Goal: Register for event/course

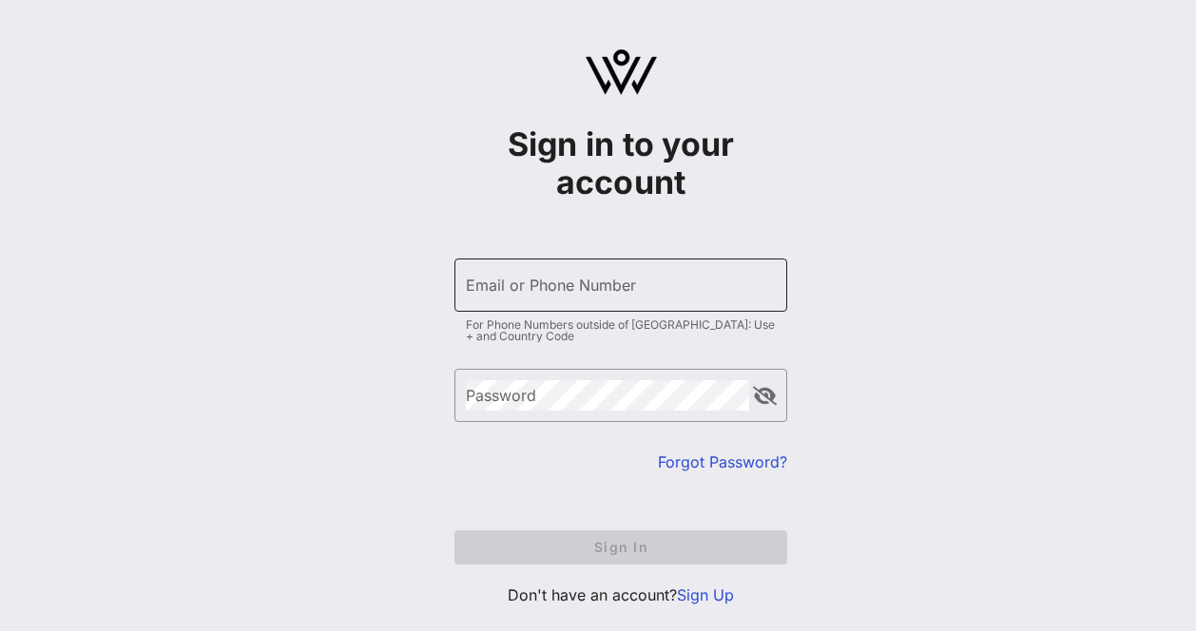
click at [569, 283] on input "Email or Phone Number" at bounding box center [621, 285] width 310 height 30
type input "[EMAIL_ADDRESS][DOMAIN_NAME]"
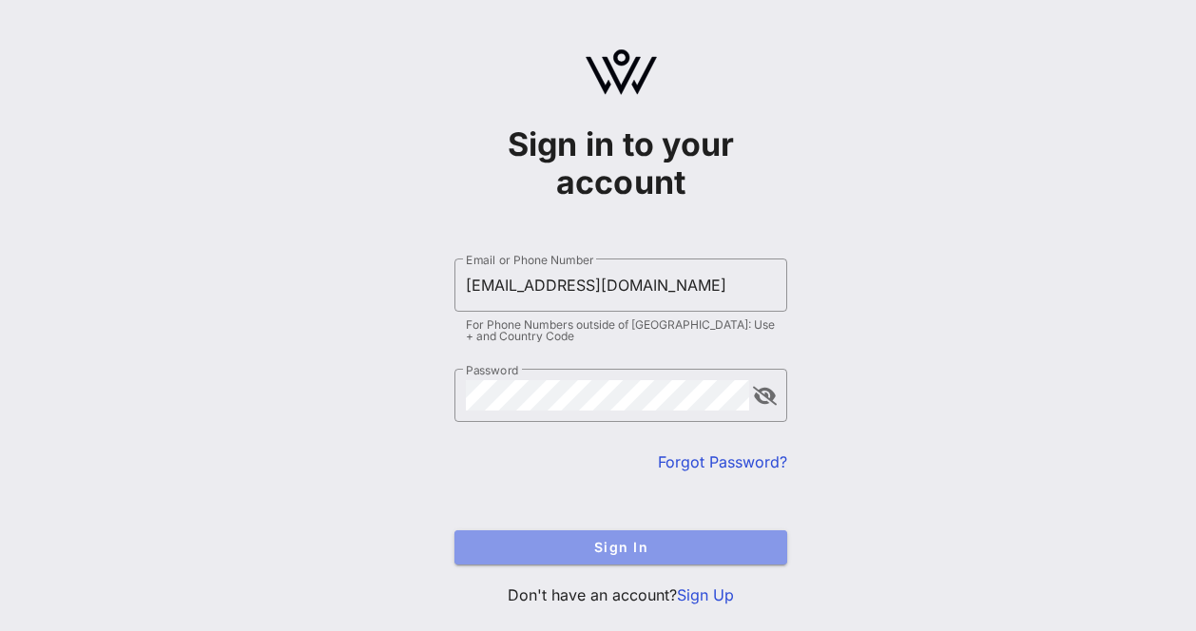
click at [625, 547] on span "Sign In" at bounding box center [621, 547] width 302 height 16
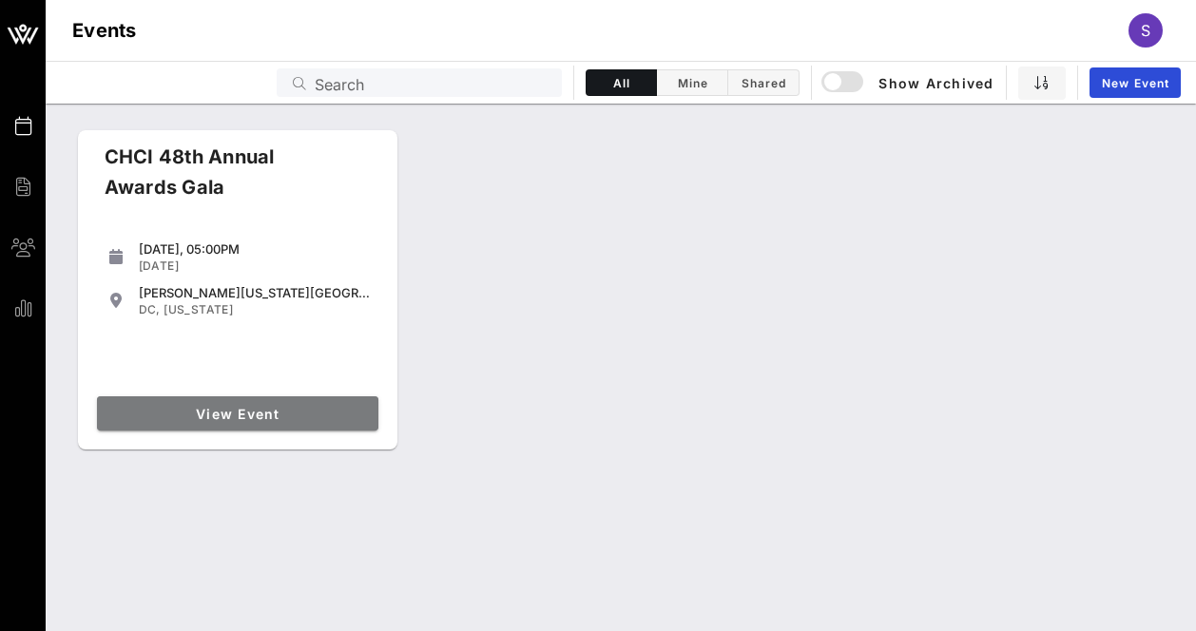
click at [237, 416] on span "View Event" at bounding box center [238, 414] width 266 height 16
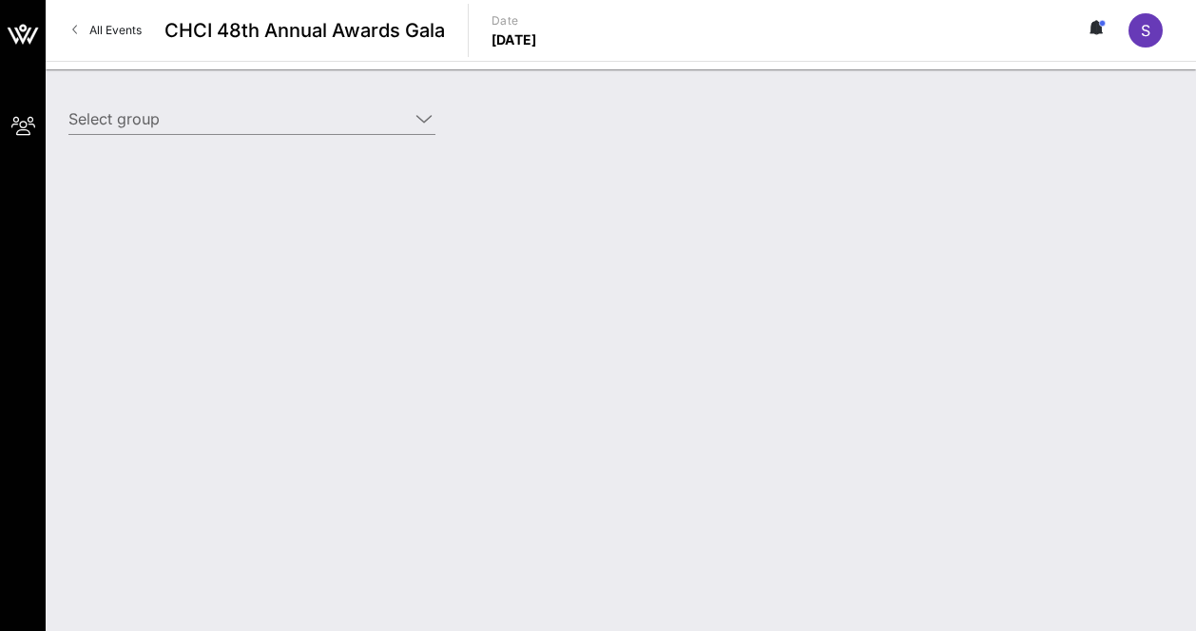
type input "[PERSON_NAME] & [PERSON_NAME] ([PERSON_NAME] & [PERSON_NAME]) [[PERSON_NAME], […"
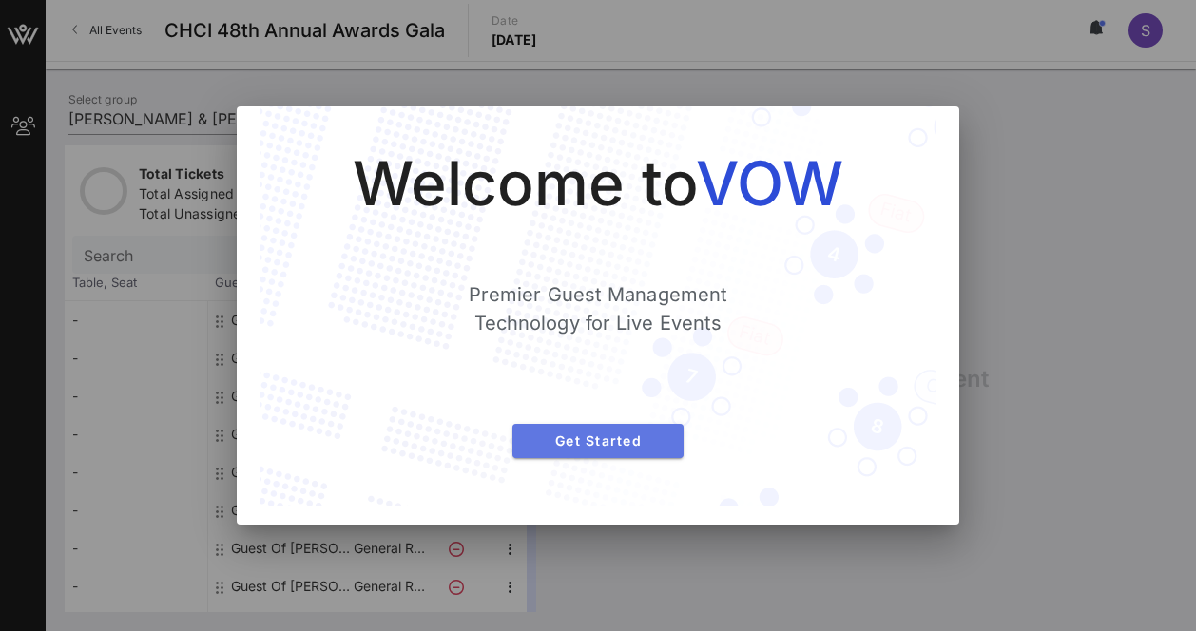
click at [604, 449] on button "Get Started" at bounding box center [597, 441] width 171 height 34
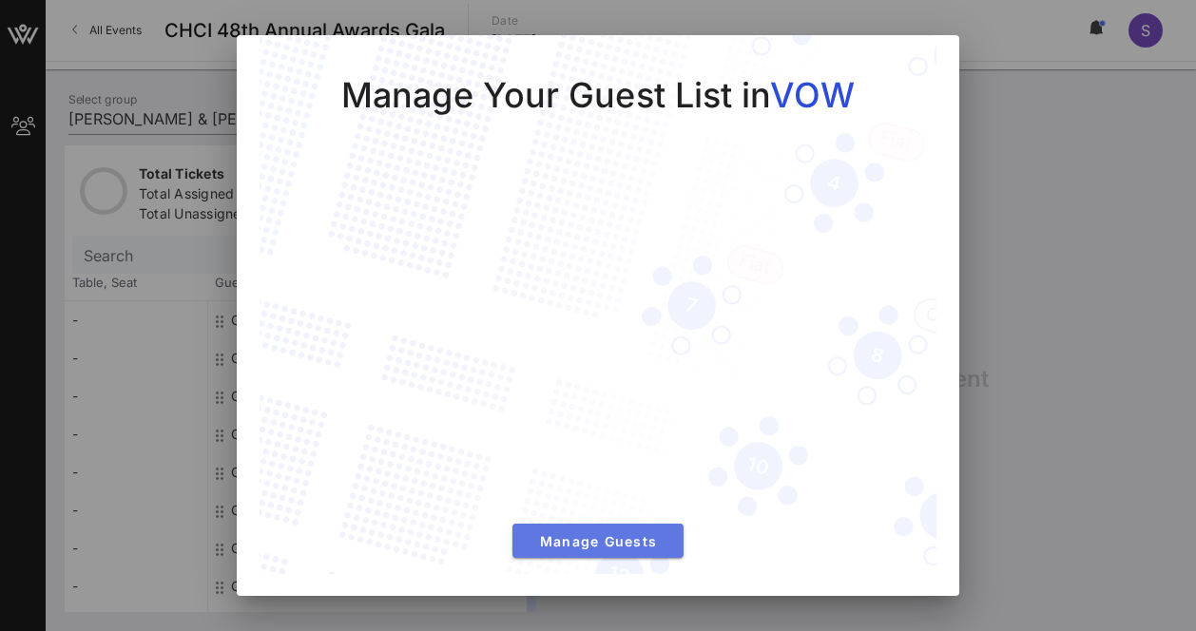
click at [612, 547] on span "Manage Guests" at bounding box center [598, 541] width 141 height 16
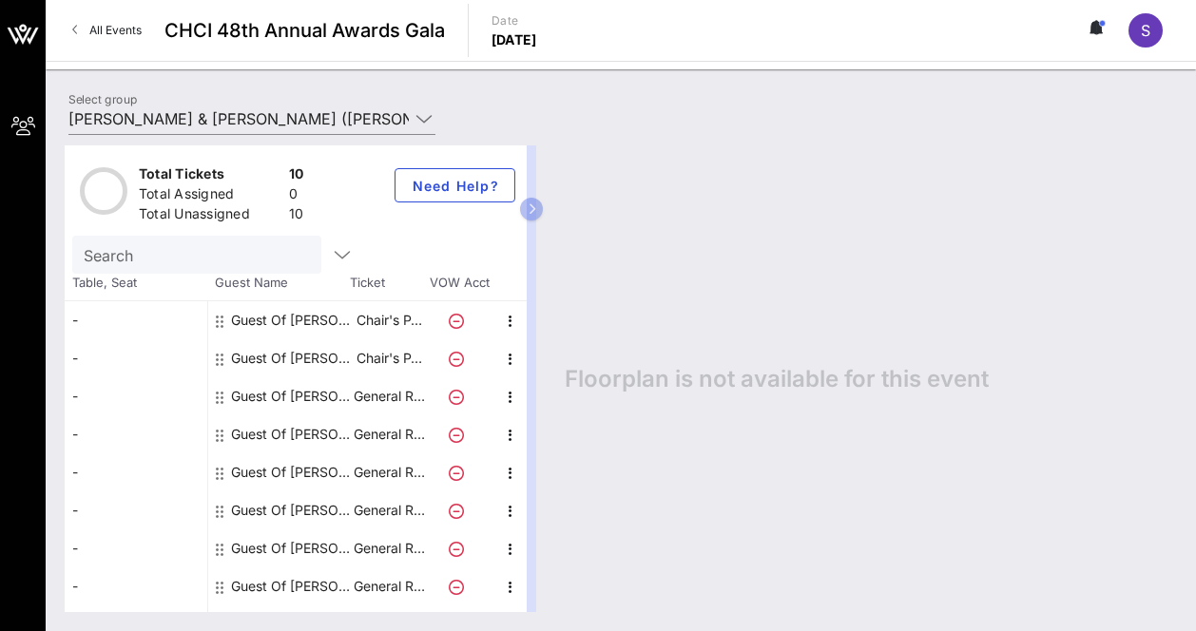
click at [283, 396] on div "Guest Of [PERSON_NAME] & [PERSON_NAME]" at bounding box center [291, 396] width 120 height 38
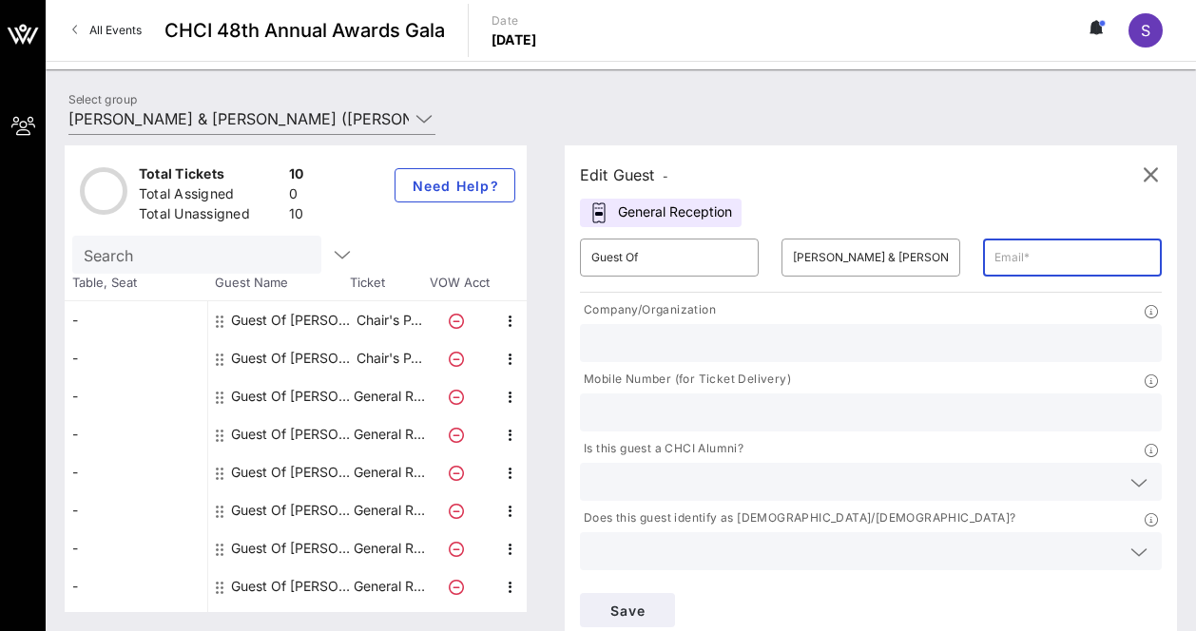
click at [1041, 255] on input "text" at bounding box center [1073, 257] width 156 height 30
paste input "[EMAIL_ADDRESS][DOMAIN_NAME]"
type input "[EMAIL_ADDRESS][DOMAIN_NAME]"
click at [892, 333] on input "text" at bounding box center [870, 343] width 559 height 25
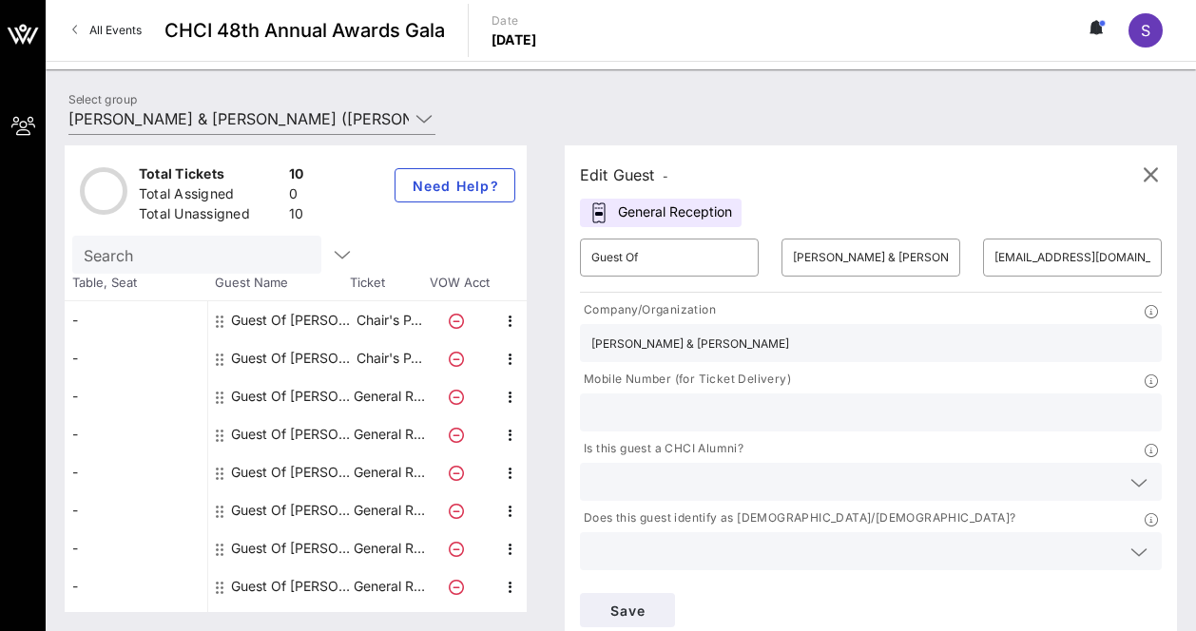
type input "[PERSON_NAME] & [PERSON_NAME]"
click at [657, 406] on input "text" at bounding box center [870, 412] width 559 height 25
paste input "6197725277"
type input "6197725277"
click at [1141, 480] on icon at bounding box center [1139, 483] width 17 height 23
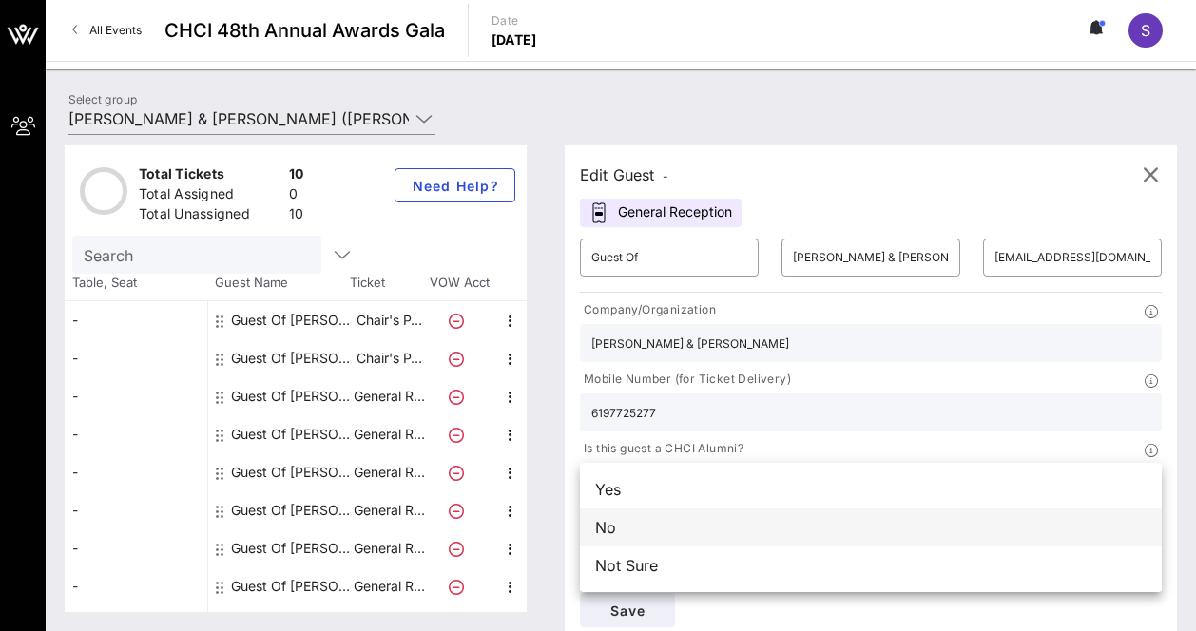
click at [681, 525] on div "No" at bounding box center [871, 528] width 582 height 38
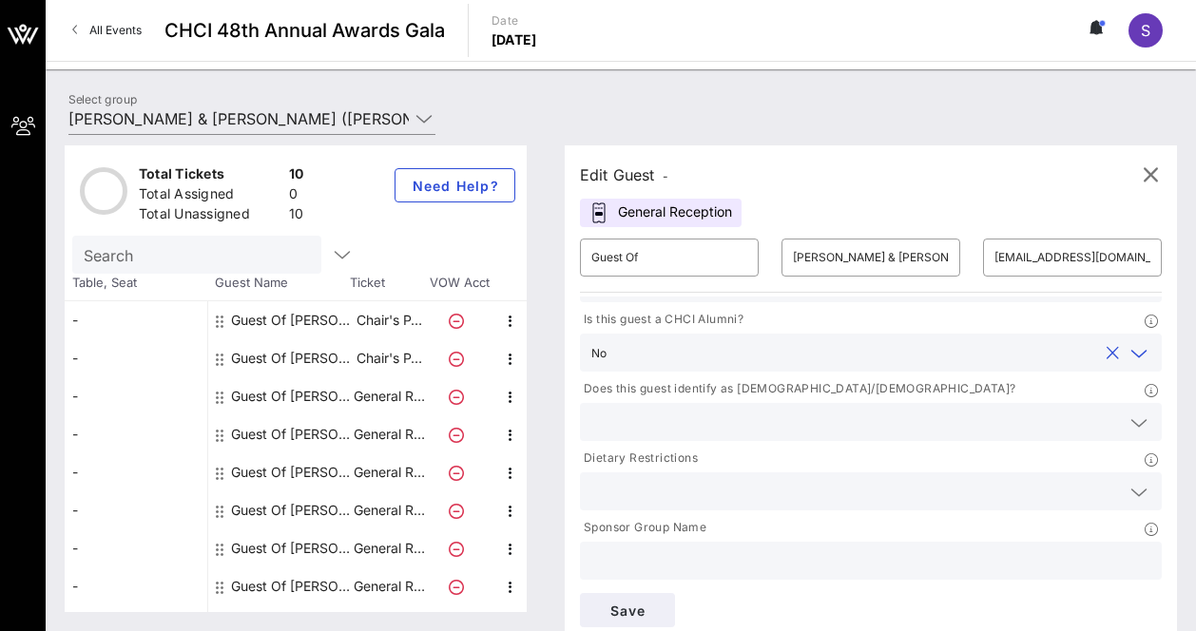
scroll to position [131, 0]
click at [1139, 424] on icon at bounding box center [1139, 421] width 17 height 23
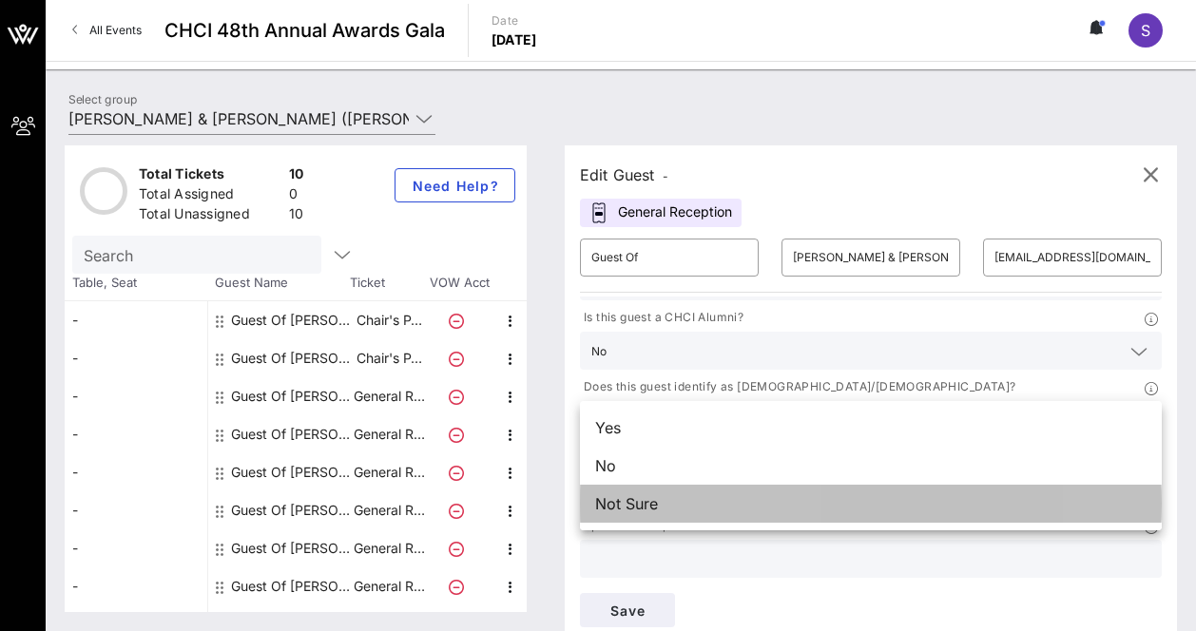
click at [741, 495] on div "Not Sure" at bounding box center [871, 504] width 582 height 38
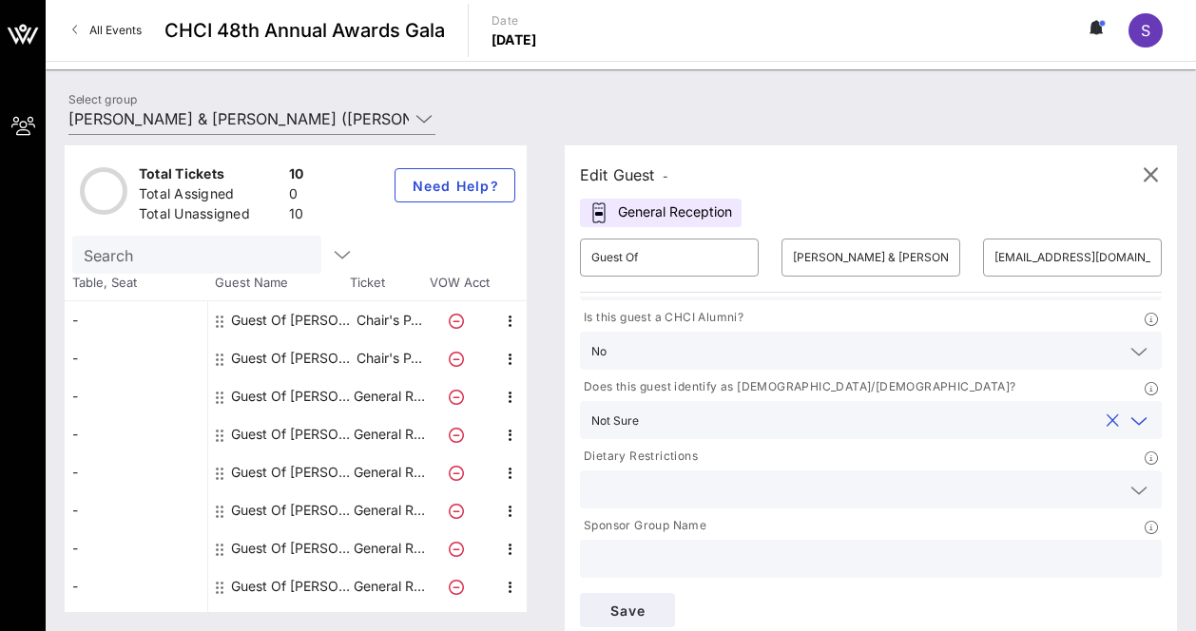
scroll to position [11, 0]
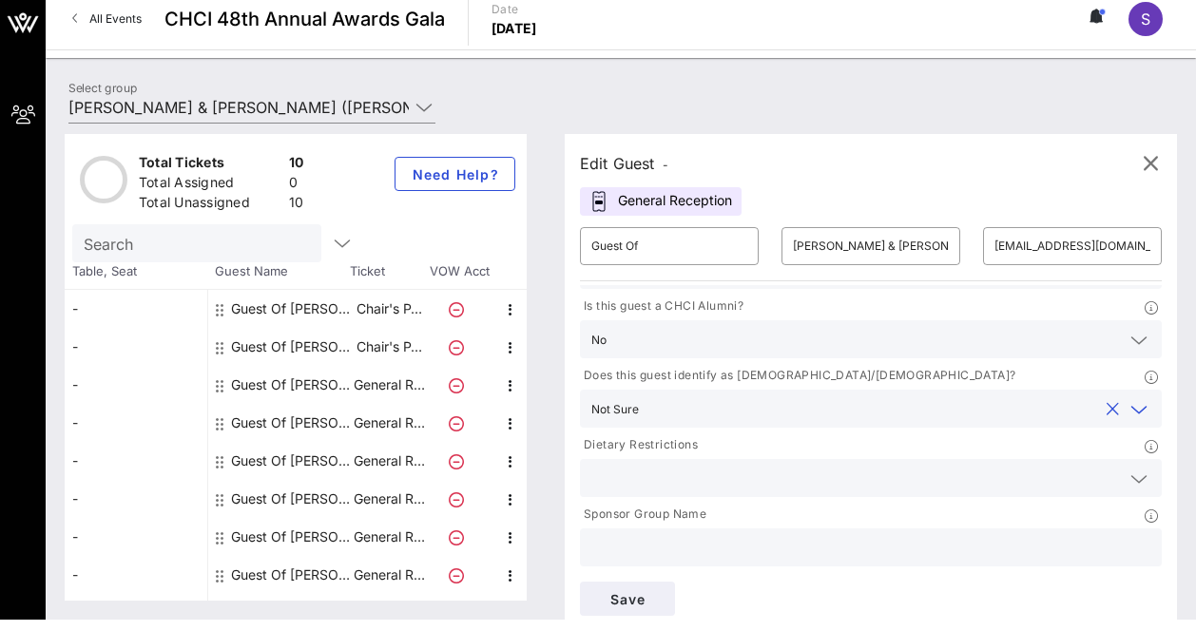
click at [1140, 480] on icon at bounding box center [1139, 479] width 17 height 23
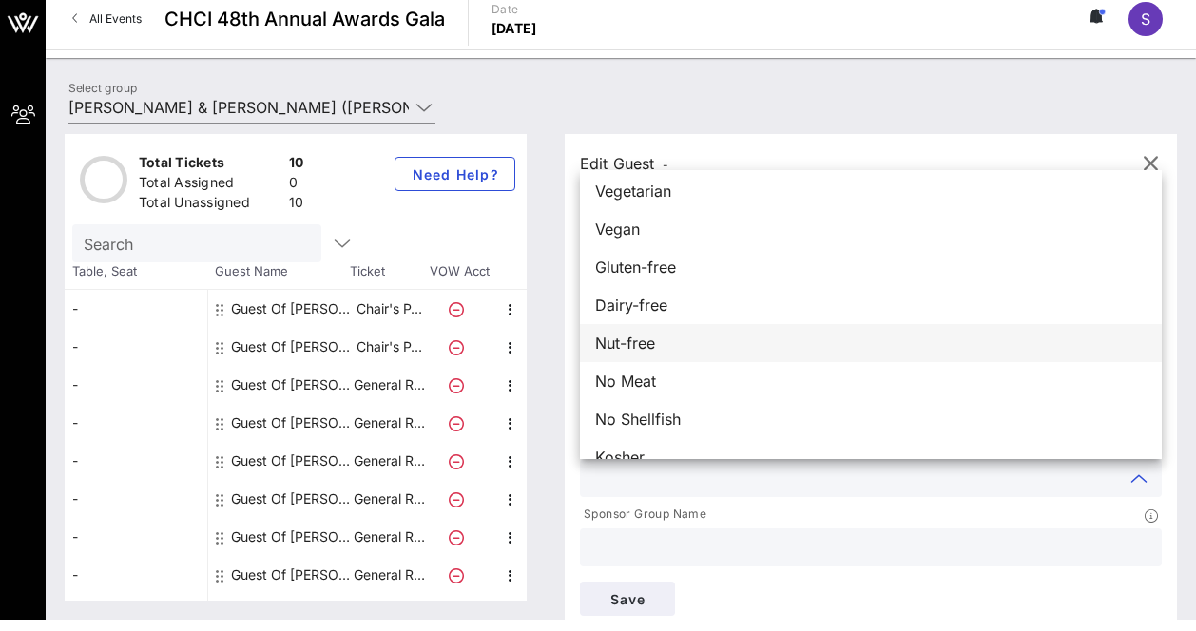
scroll to position [0, 0]
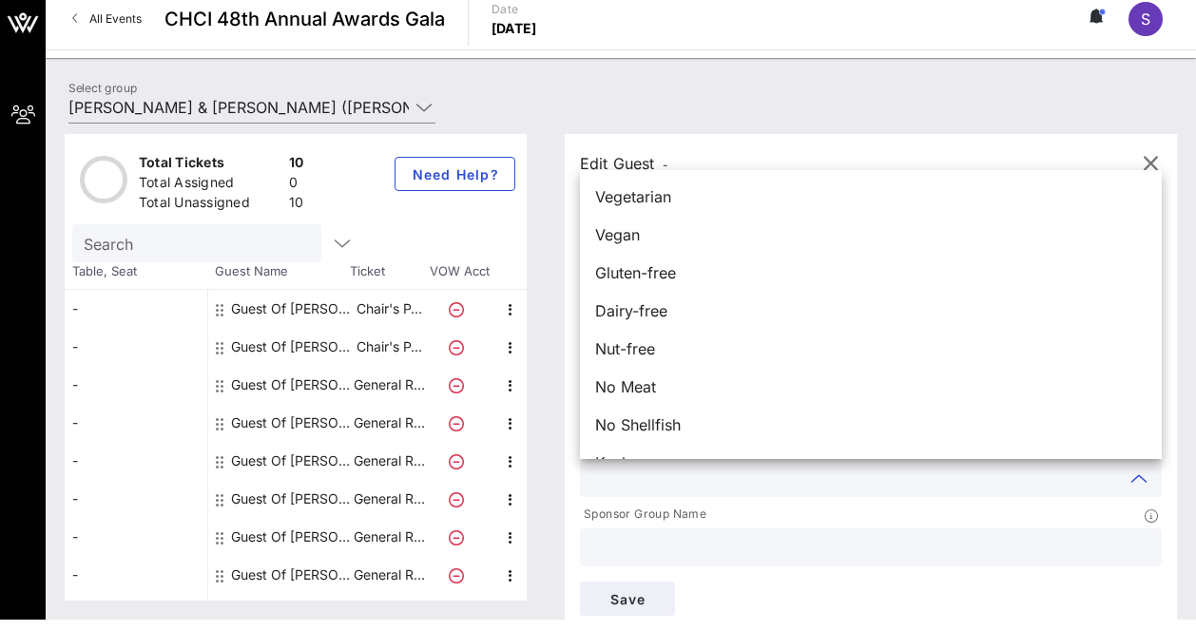
click at [657, 475] on input "text" at bounding box center [855, 478] width 529 height 25
click at [697, 557] on input "text" at bounding box center [870, 547] width 559 height 25
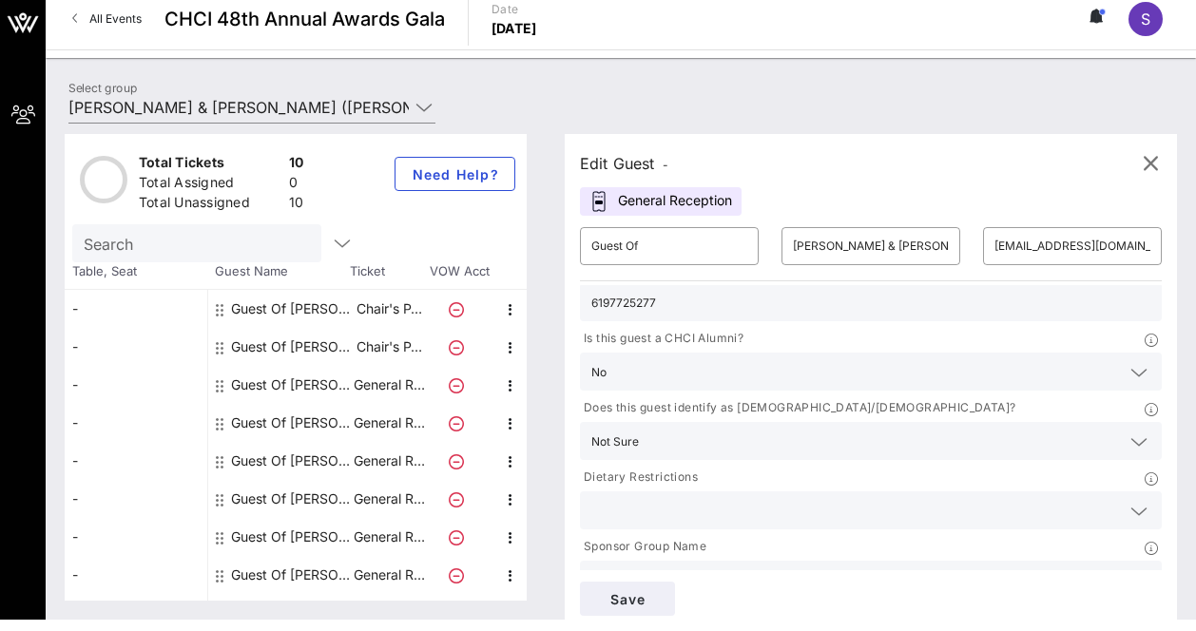
scroll to position [131, 0]
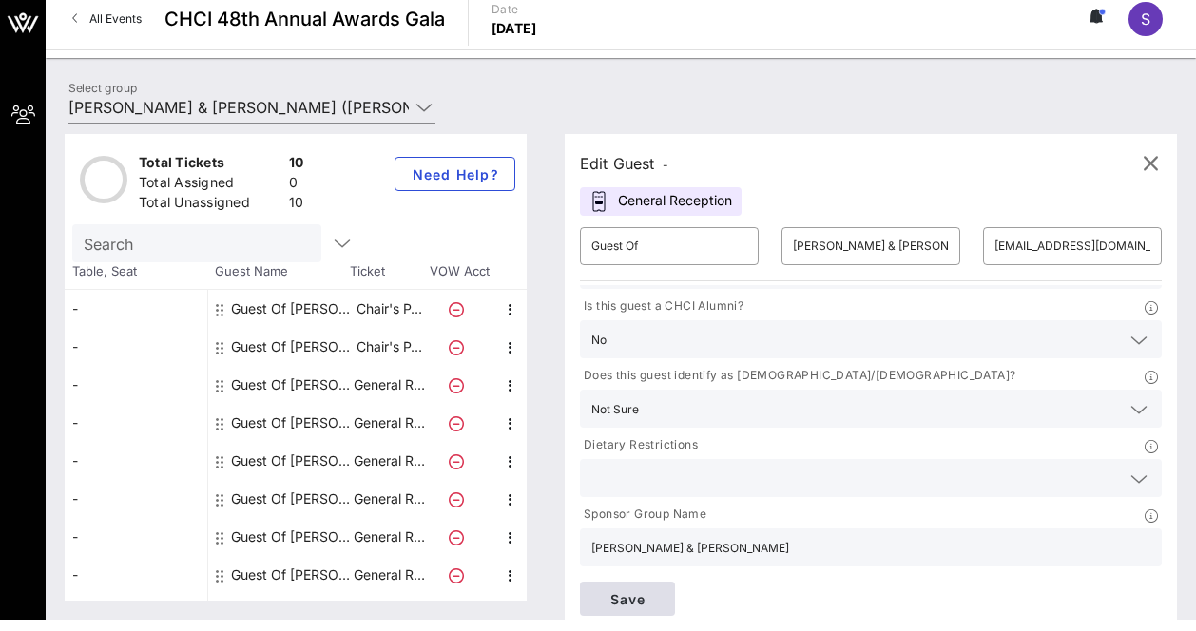
type input "[PERSON_NAME] & [PERSON_NAME]"
click at [621, 600] on span "Save" at bounding box center [627, 599] width 65 height 16
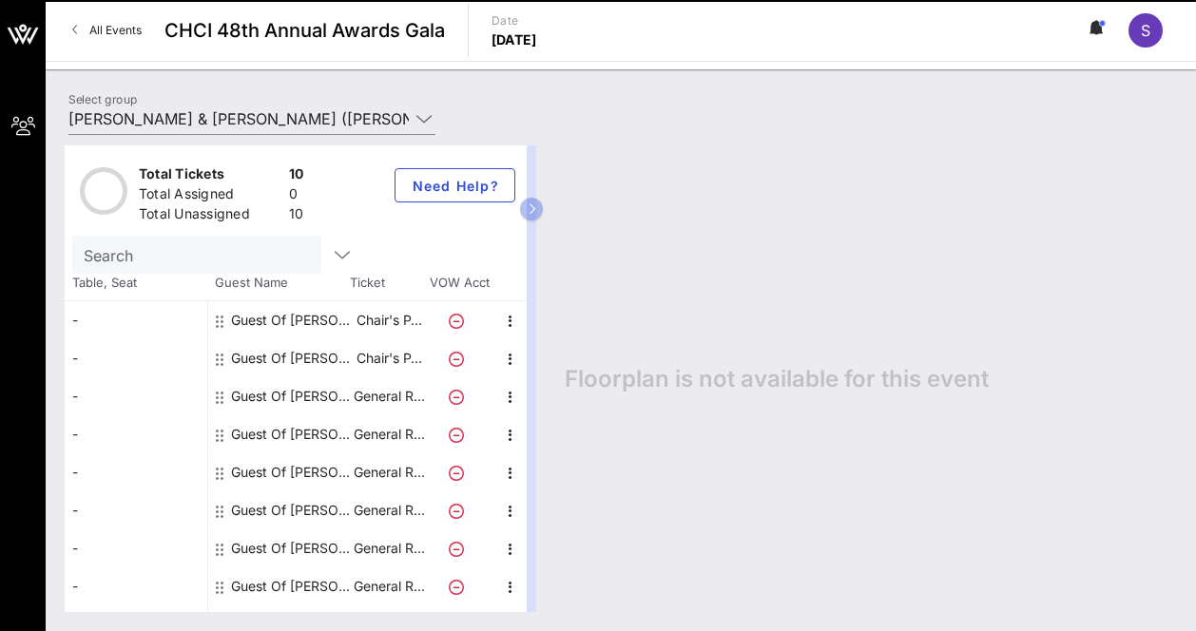
scroll to position [0, 0]
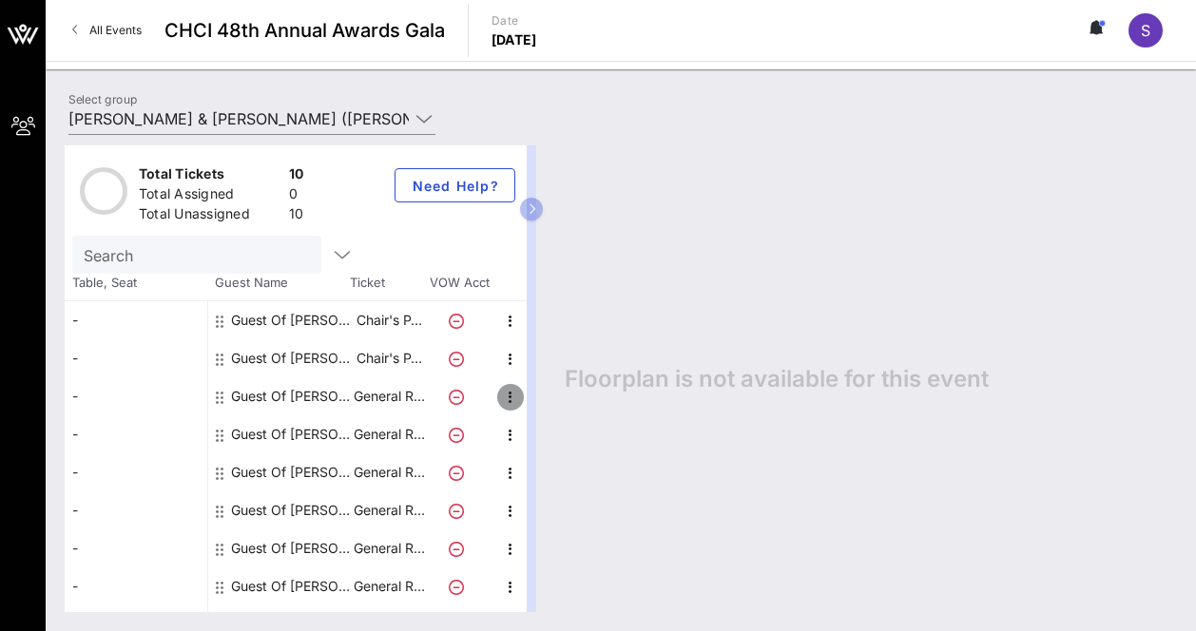
click at [512, 397] on icon "button" at bounding box center [510, 397] width 23 height 23
click at [551, 407] on div "Edit" at bounding box center [558, 403] width 38 height 15
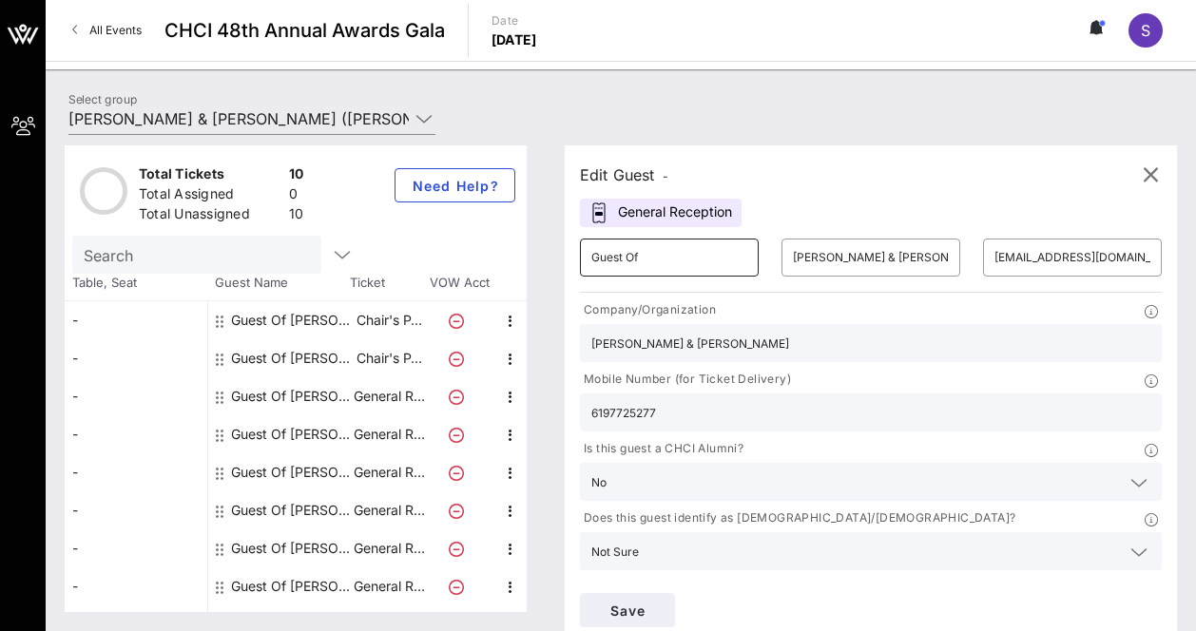
click at [619, 261] on input "Guest Of" at bounding box center [669, 257] width 156 height 30
paste input "[PERSON_NAME] [PERSON_NAME]"
type input "[PERSON_NAME] [PERSON_NAME]"
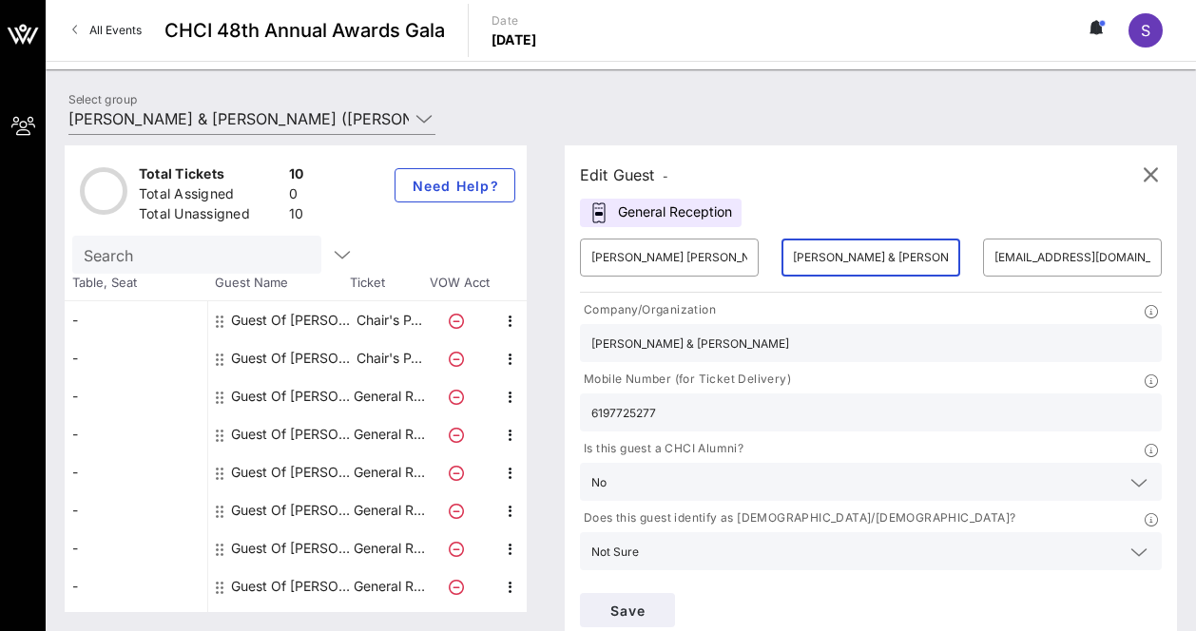
click at [835, 259] on input "[PERSON_NAME] & [PERSON_NAME]" at bounding box center [871, 257] width 156 height 30
paste input "[PERSON_NAME]"
type input "[PERSON_NAME]"
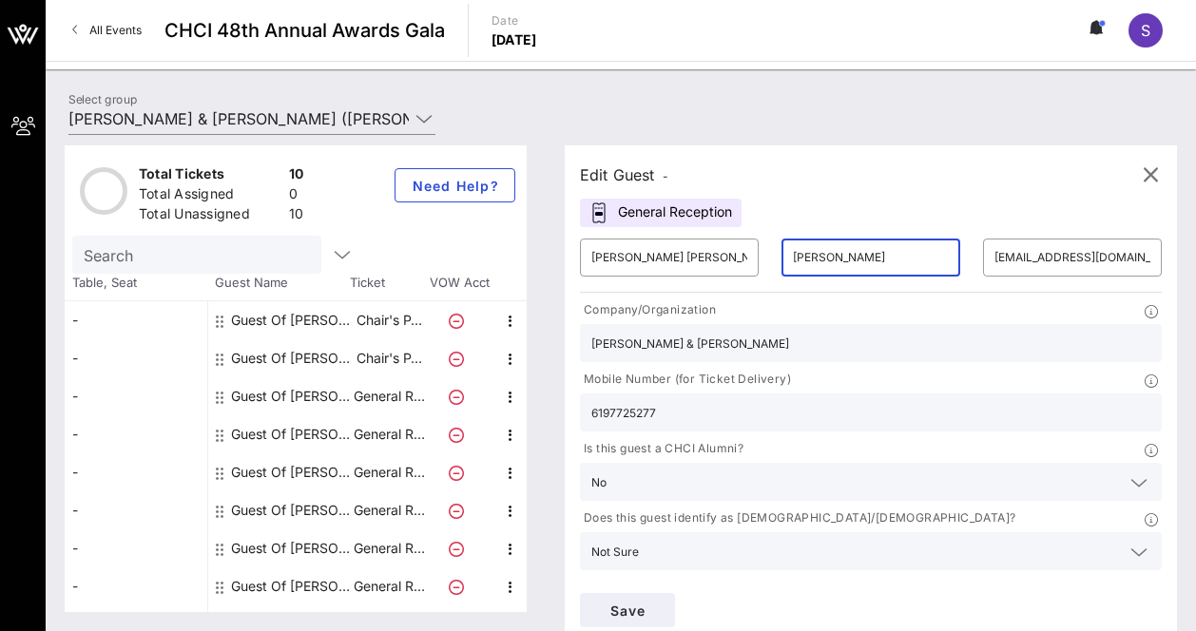
click at [853, 205] on div "Edit Guest - General Reception ​ [PERSON_NAME] [PERSON_NAME] ​ [PERSON_NAME] ​ …" at bounding box center [871, 393] width 612 height 497
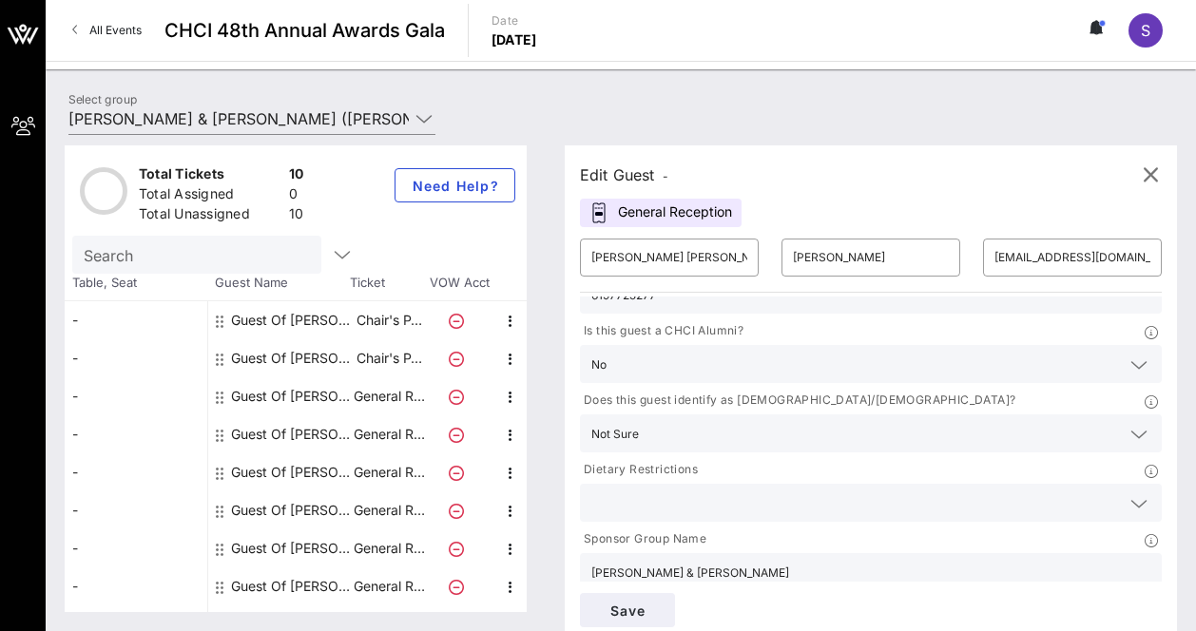
scroll to position [125, 0]
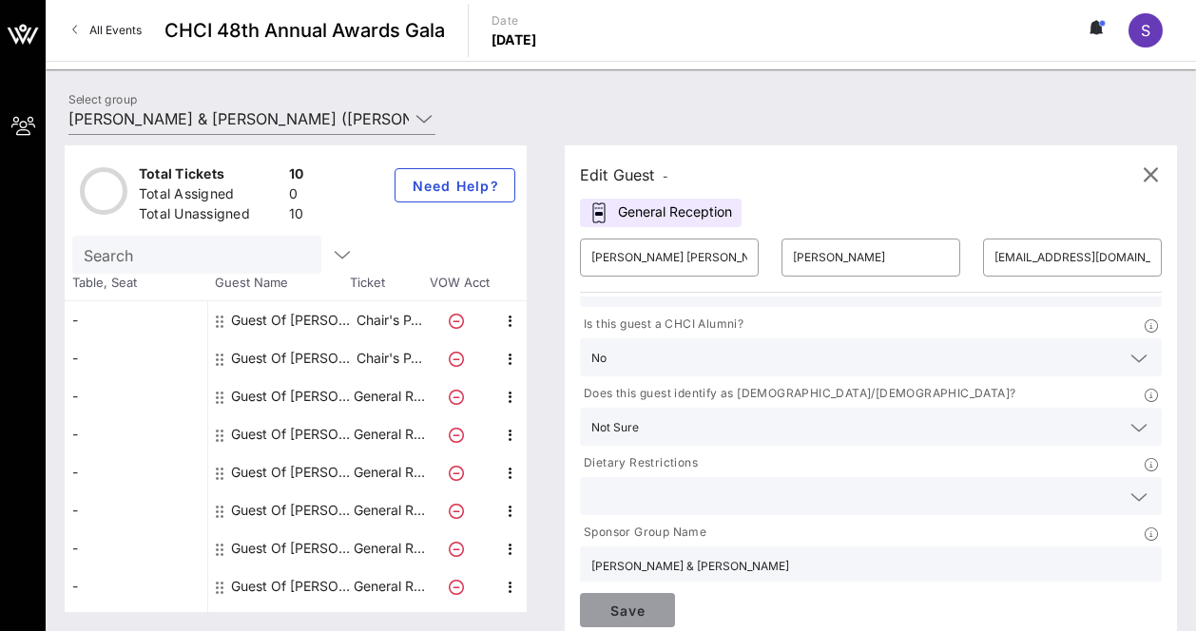
click at [629, 610] on span "Save" at bounding box center [627, 611] width 65 height 16
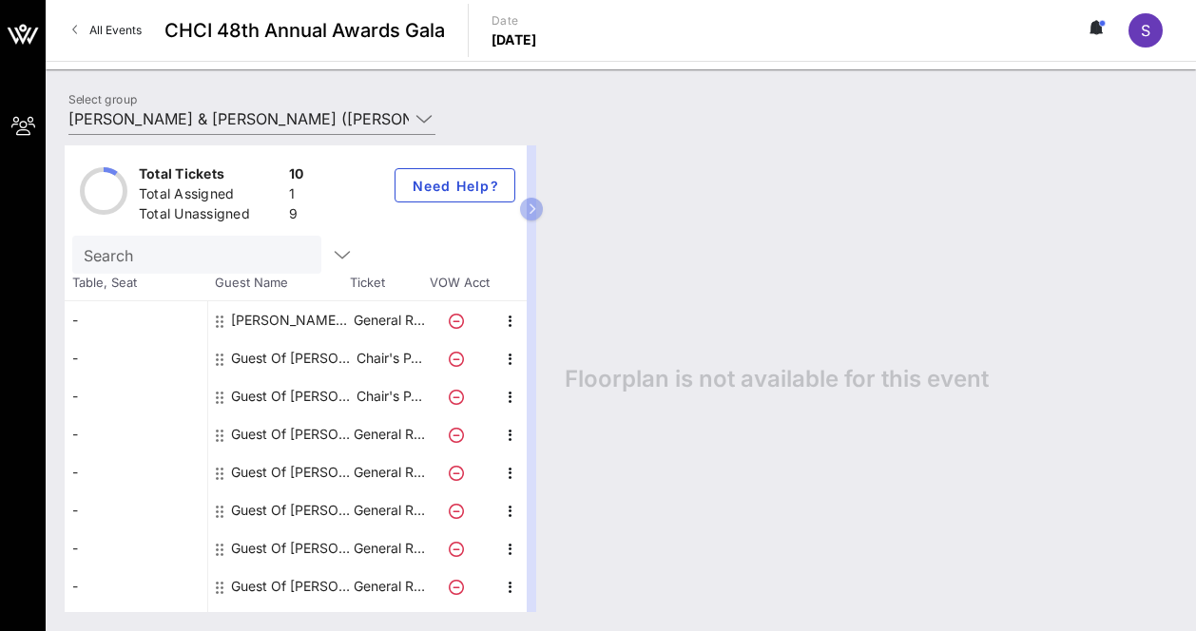
click at [294, 355] on div "Guest Of [PERSON_NAME] & [PERSON_NAME]" at bounding box center [291, 358] width 120 height 38
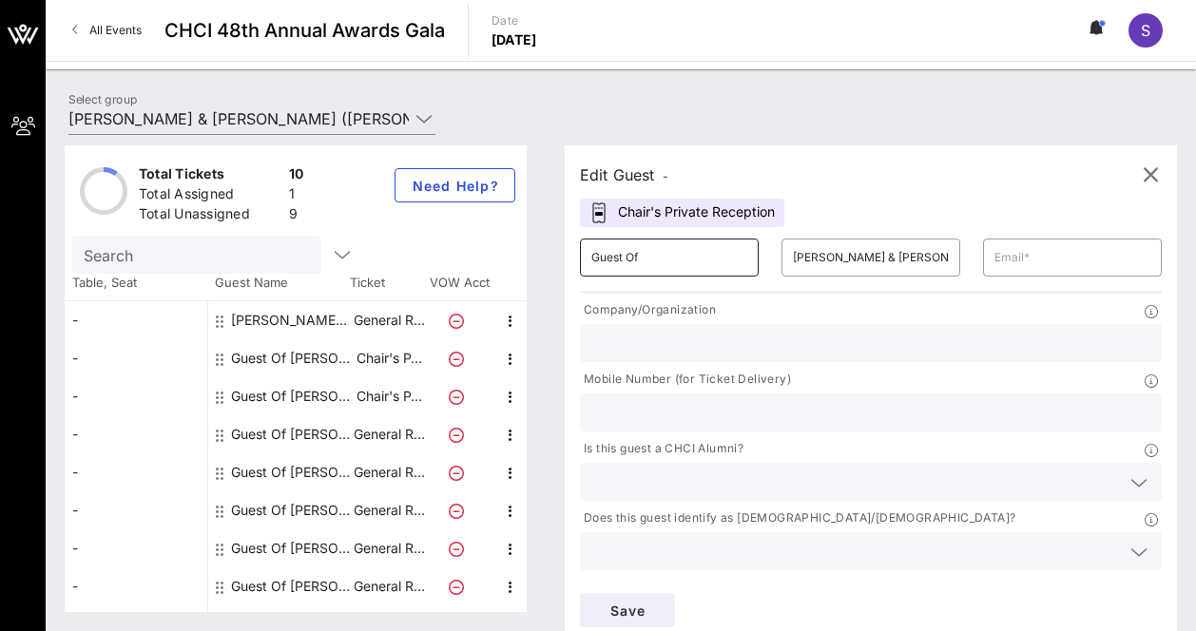
click at [617, 258] on input "Guest Of" at bounding box center [669, 257] width 156 height 30
type input "[PERSON_NAME]"
type input "Camm"
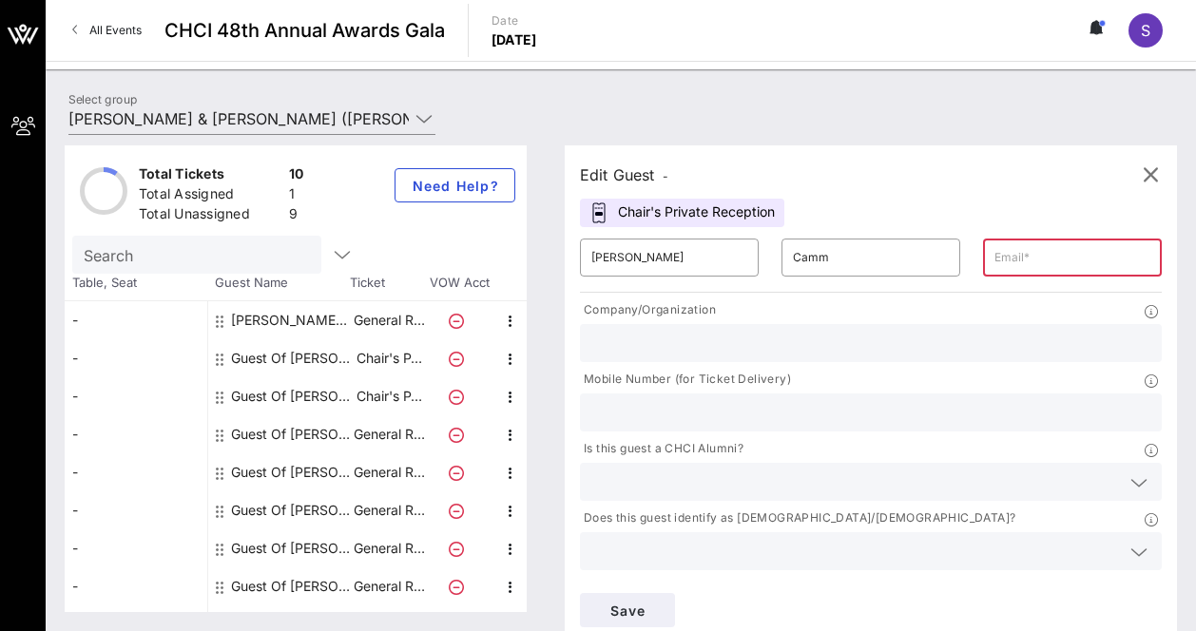
paste input "[EMAIL_ADDRESS][DOMAIN_NAME]"
type input "[EMAIL_ADDRESS][DOMAIN_NAME]"
click at [775, 345] on input "text" at bounding box center [870, 343] width 559 height 25
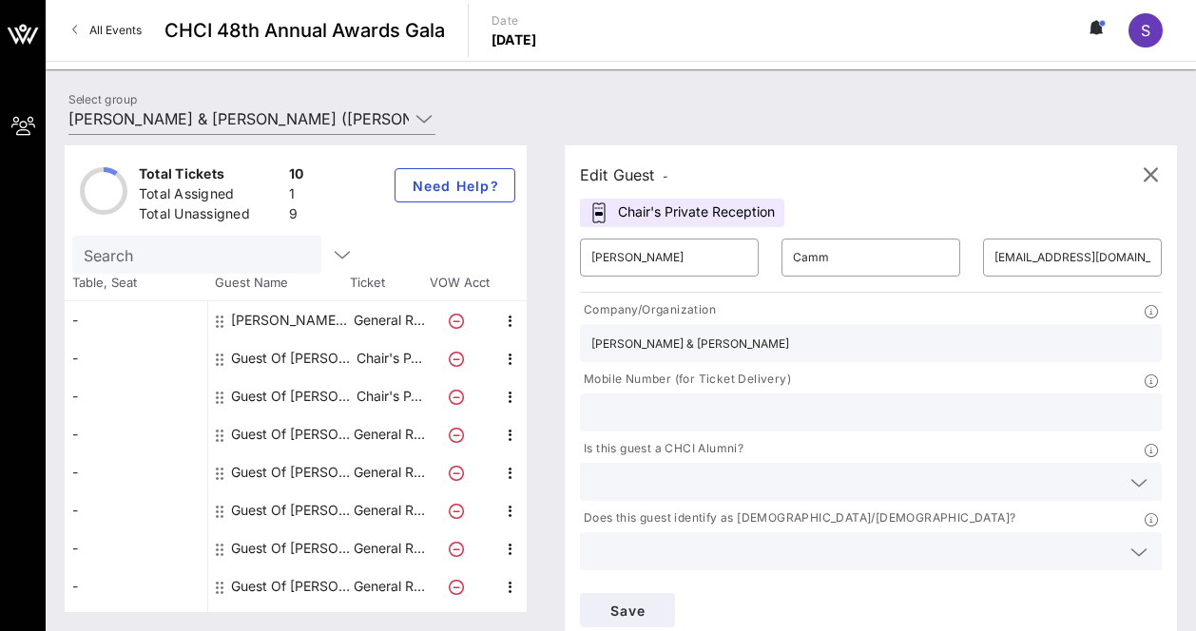
type input "[PERSON_NAME] & [PERSON_NAME]"
click at [724, 410] on input "text" at bounding box center [870, 412] width 559 height 25
paste input "2026724106"
type input "2026724106"
click at [1142, 481] on icon at bounding box center [1139, 483] width 17 height 23
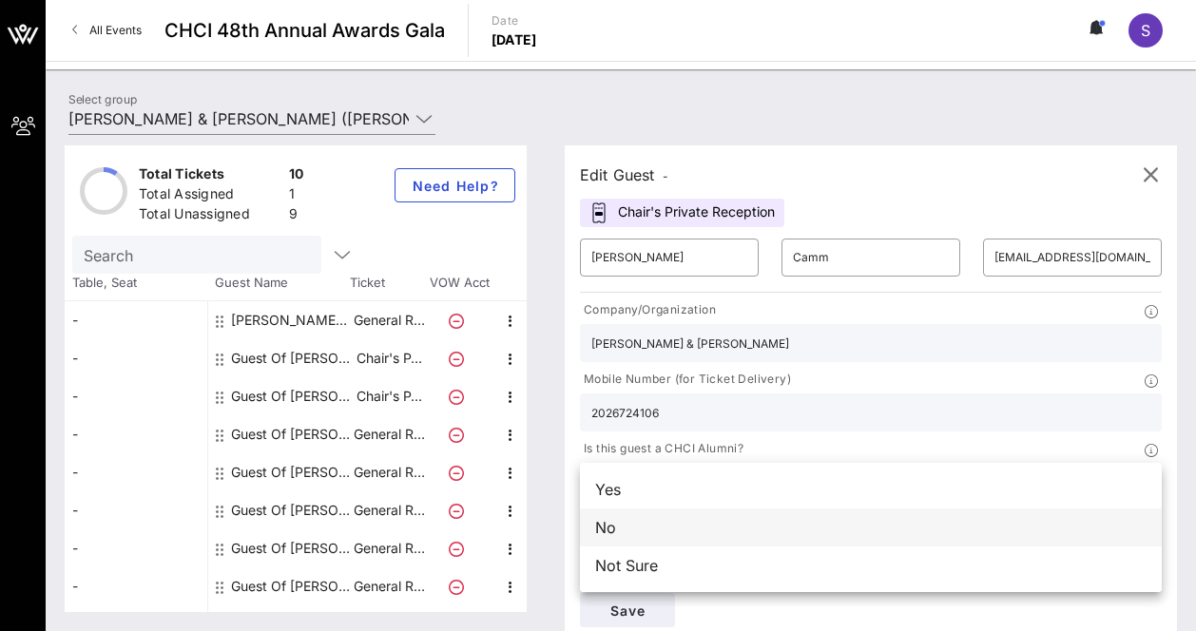
click at [732, 529] on div "No" at bounding box center [871, 528] width 582 height 38
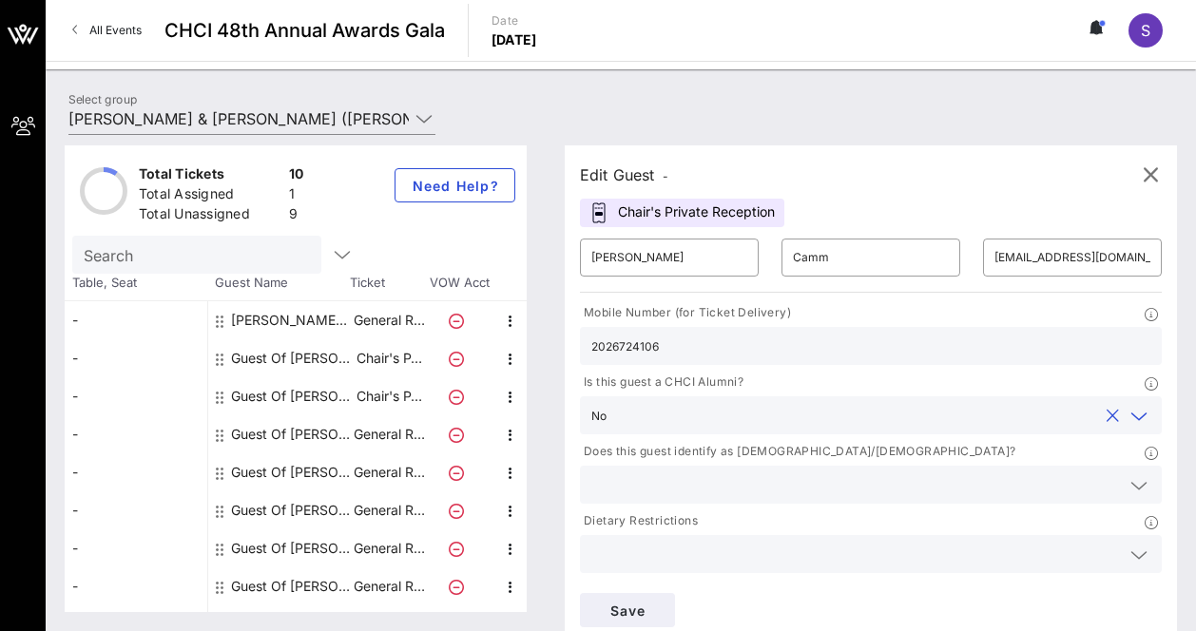
scroll to position [131, 0]
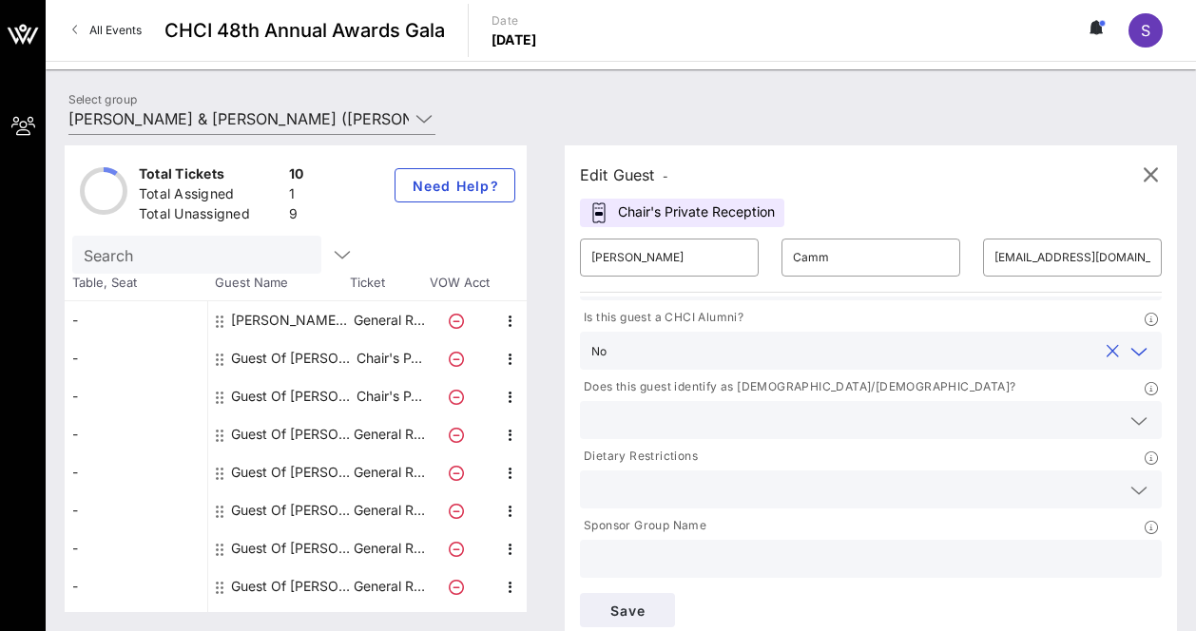
click at [1145, 418] on icon at bounding box center [1139, 421] width 17 height 23
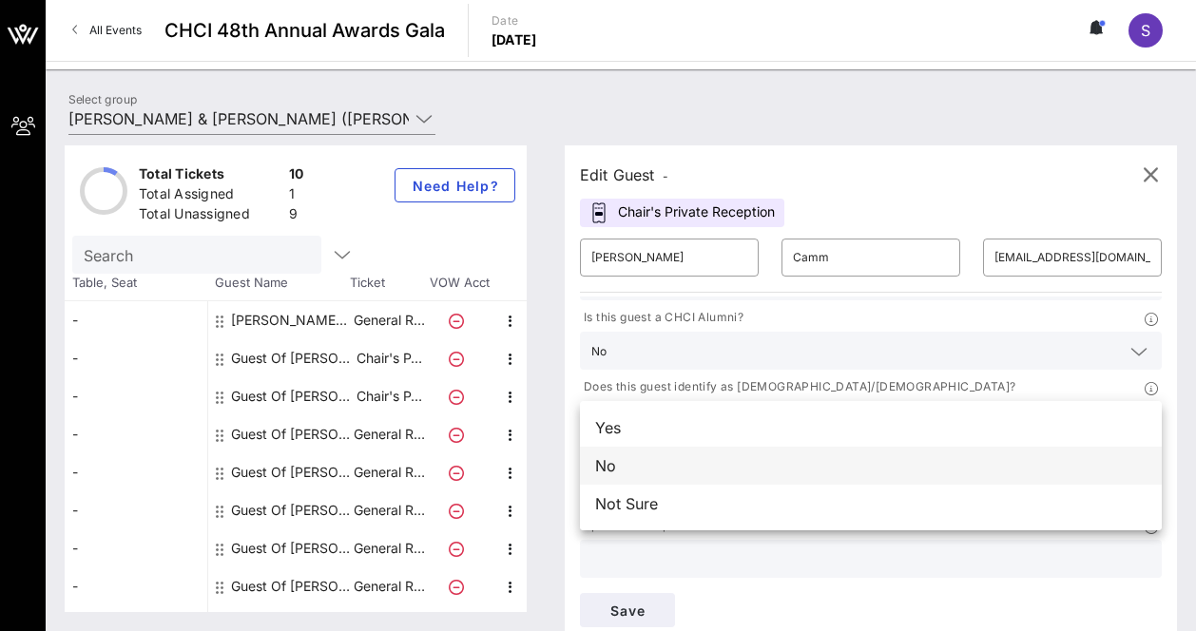
click at [722, 467] on div "No" at bounding box center [871, 466] width 582 height 38
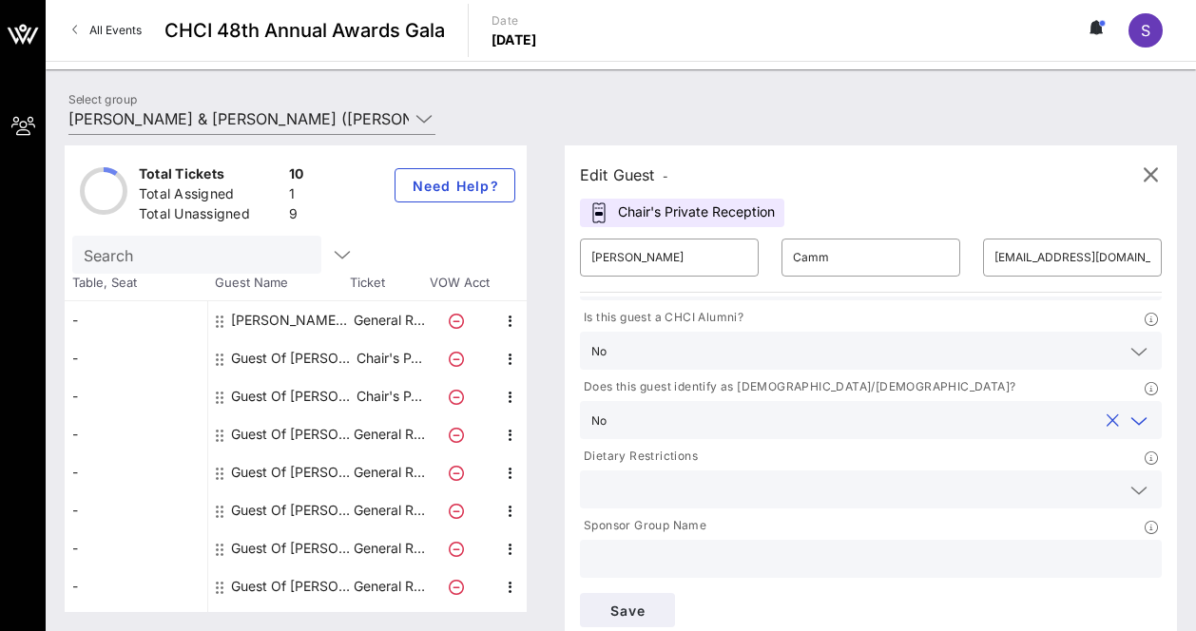
scroll to position [11, 0]
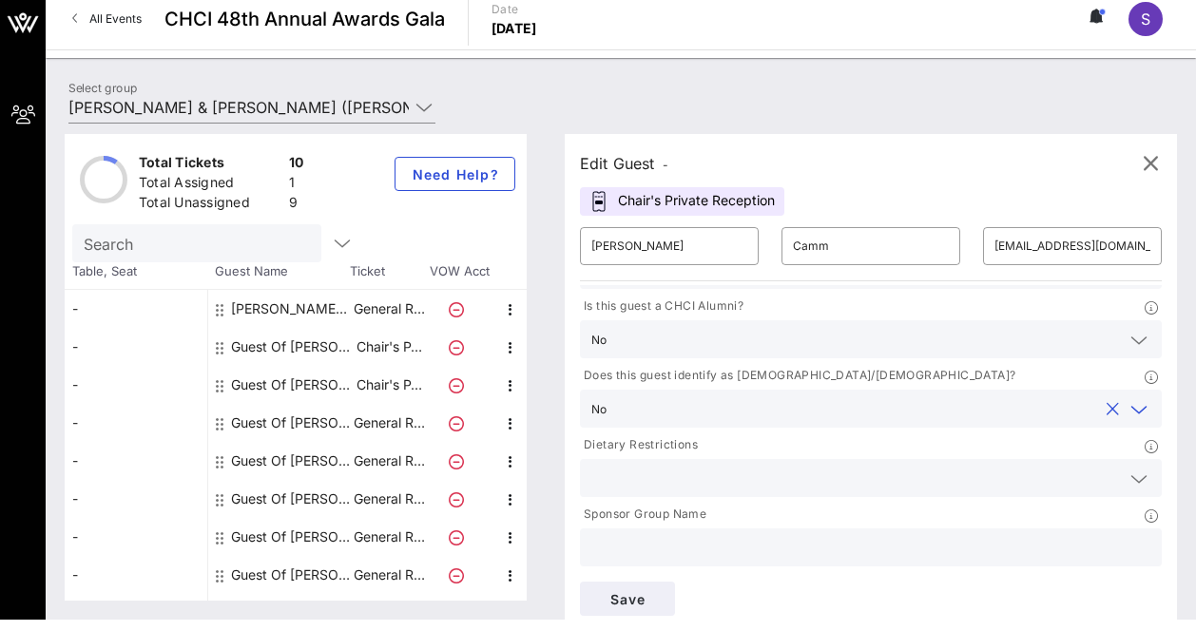
click at [679, 551] on input "text" at bounding box center [870, 547] width 559 height 25
type input "[PERSON_NAME] & [PERSON_NAME]"
click at [634, 600] on span "Save" at bounding box center [627, 599] width 65 height 16
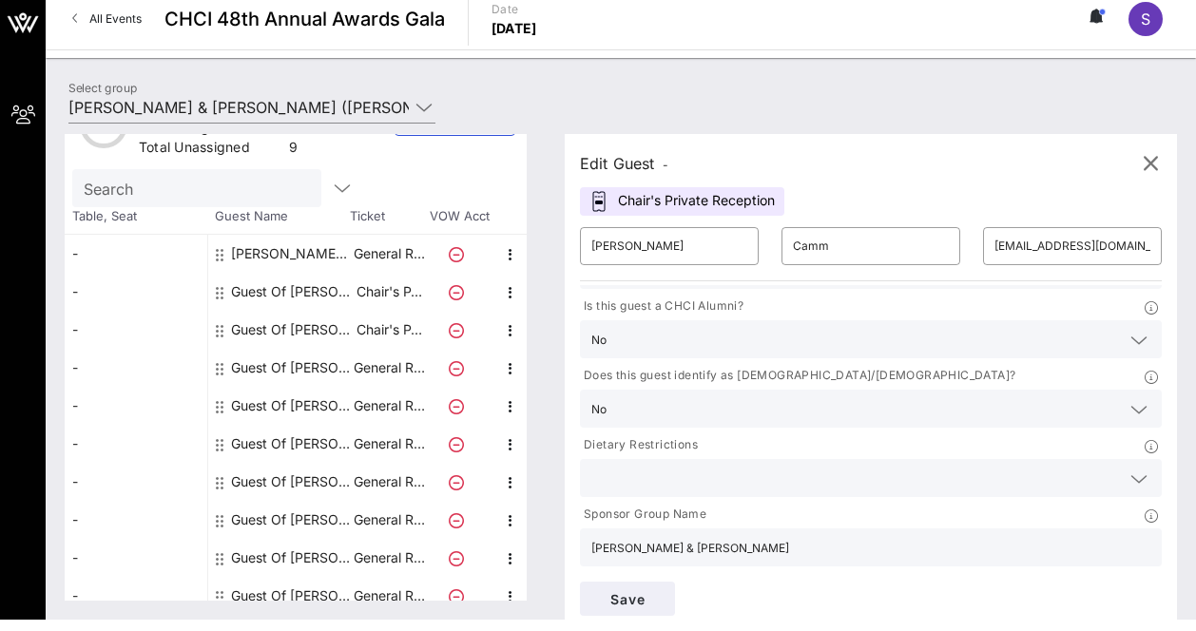
scroll to position [68, 0]
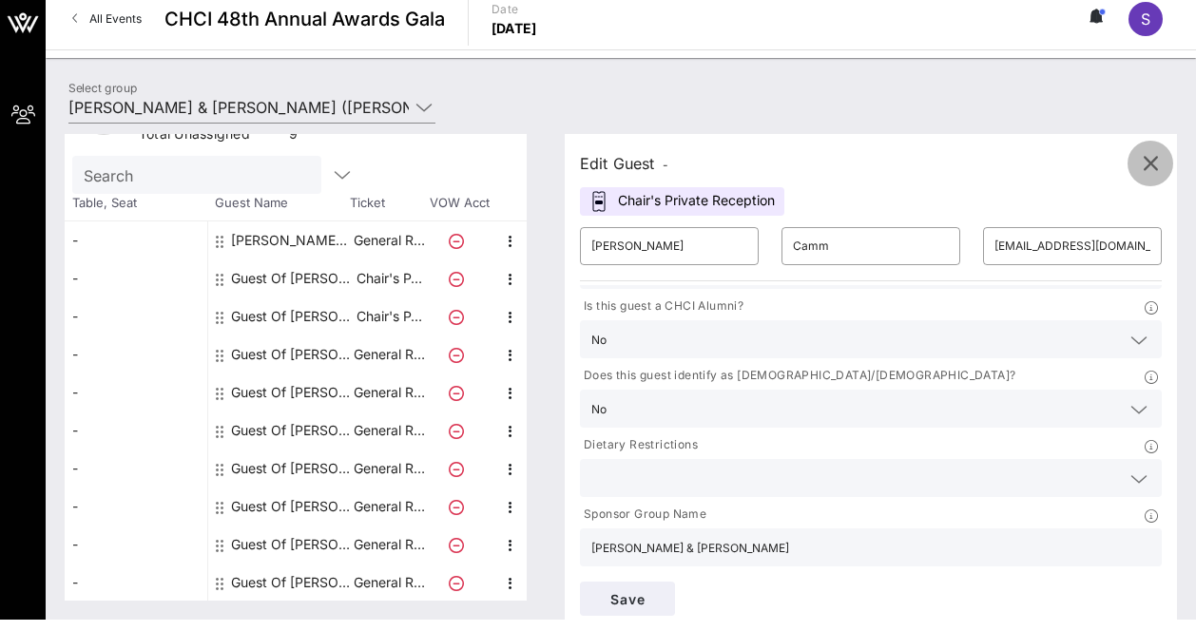
click at [1149, 169] on icon "button" at bounding box center [1150, 163] width 23 height 23
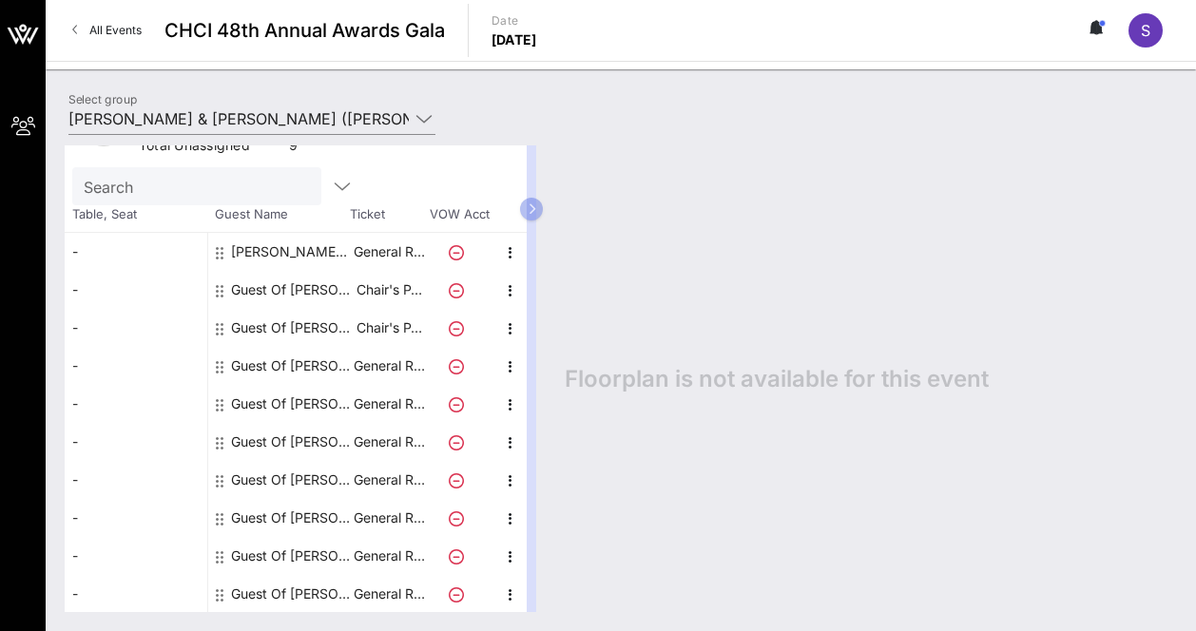
click at [285, 361] on div "Guest Of [PERSON_NAME] & [PERSON_NAME]" at bounding box center [291, 366] width 120 height 38
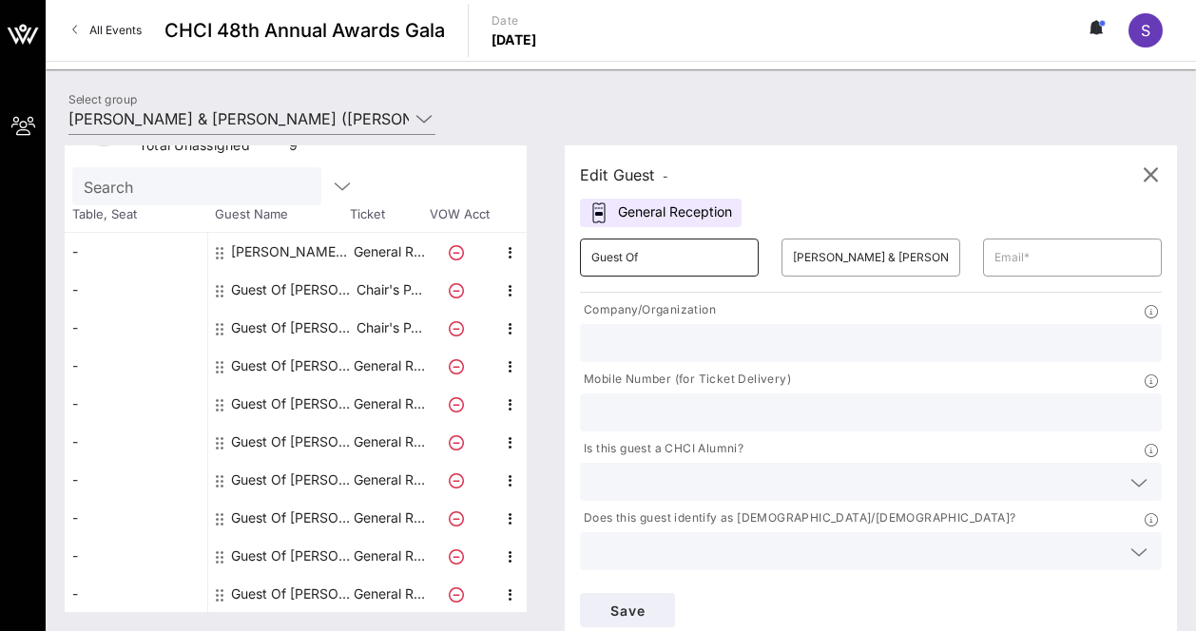
click at [614, 262] on input "Guest Of" at bounding box center [669, 257] width 156 height 30
type input "[PERSON_NAME]"
paste input "Brierley"
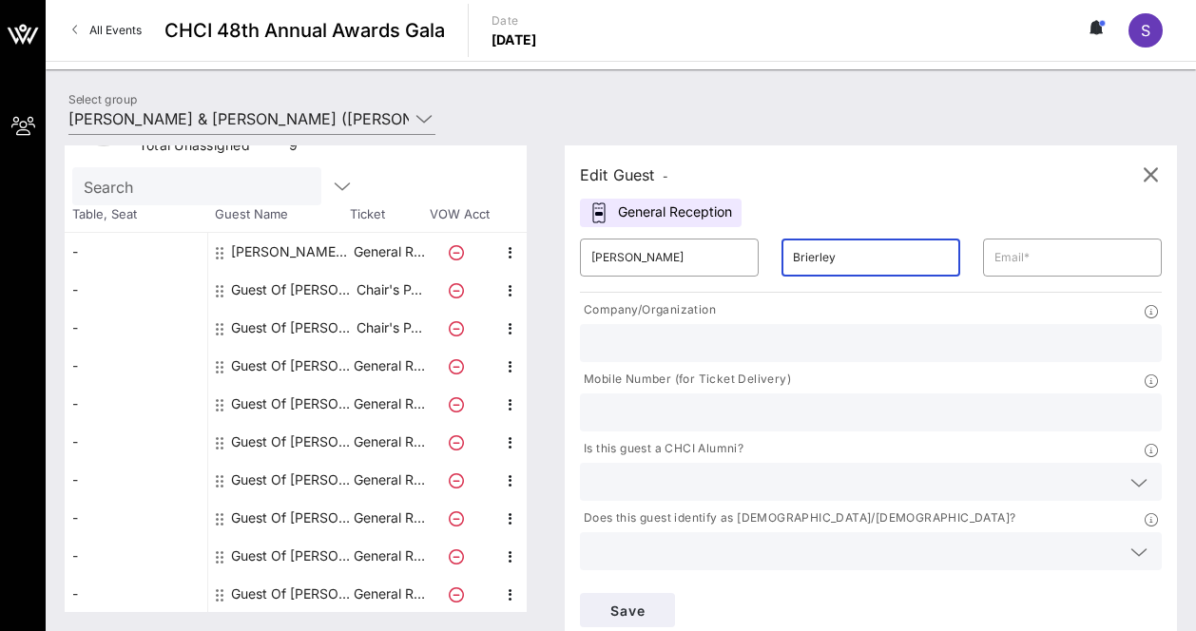
type input "Brierley"
click at [1030, 252] on input "text" at bounding box center [1073, 257] width 156 height 30
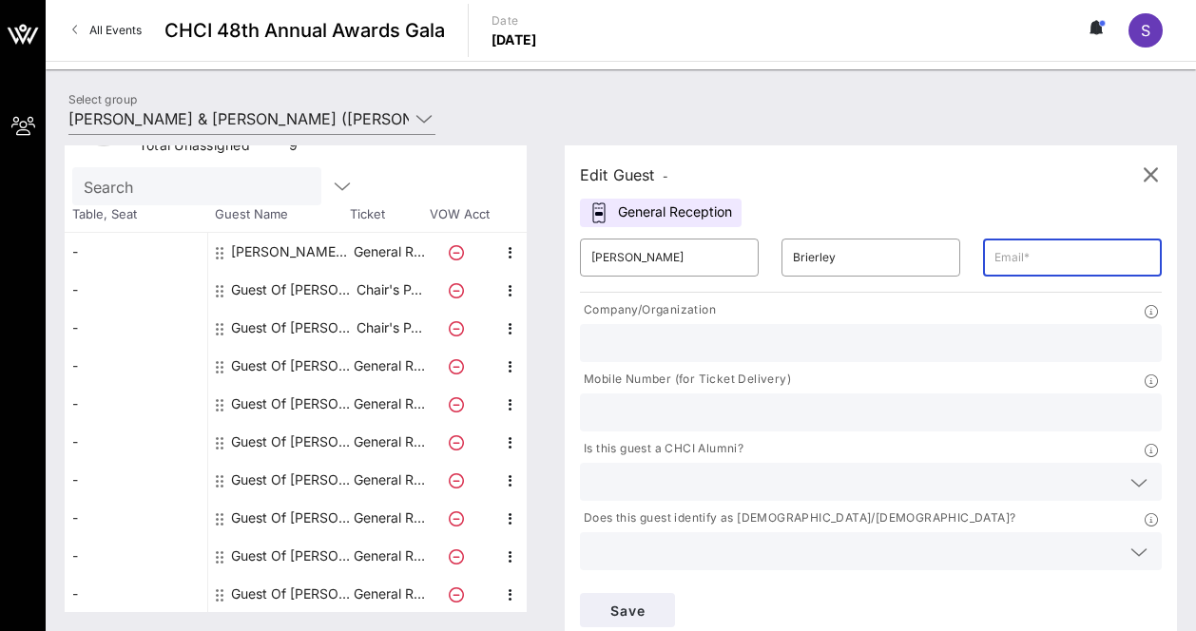
paste input "[EMAIL_ADDRESS][DOMAIN_NAME]"
type input "[EMAIL_ADDRESS][DOMAIN_NAME]"
click at [667, 416] on input "text" at bounding box center [870, 412] width 559 height 25
paste input "[PHONE_NUMBER]"
type input "[PHONE_NUMBER]"
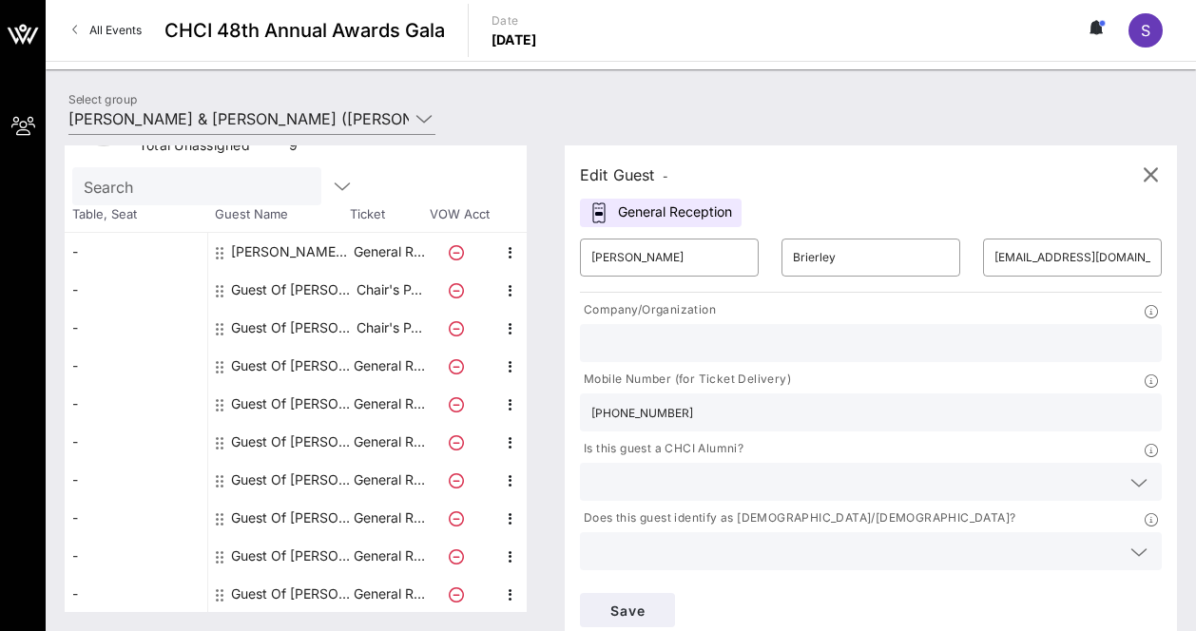
click at [656, 344] on input "text" at bounding box center [870, 343] width 559 height 25
type input "[PERSON_NAME] & [PERSON_NAME]"
click at [643, 482] on input "text" at bounding box center [855, 482] width 529 height 25
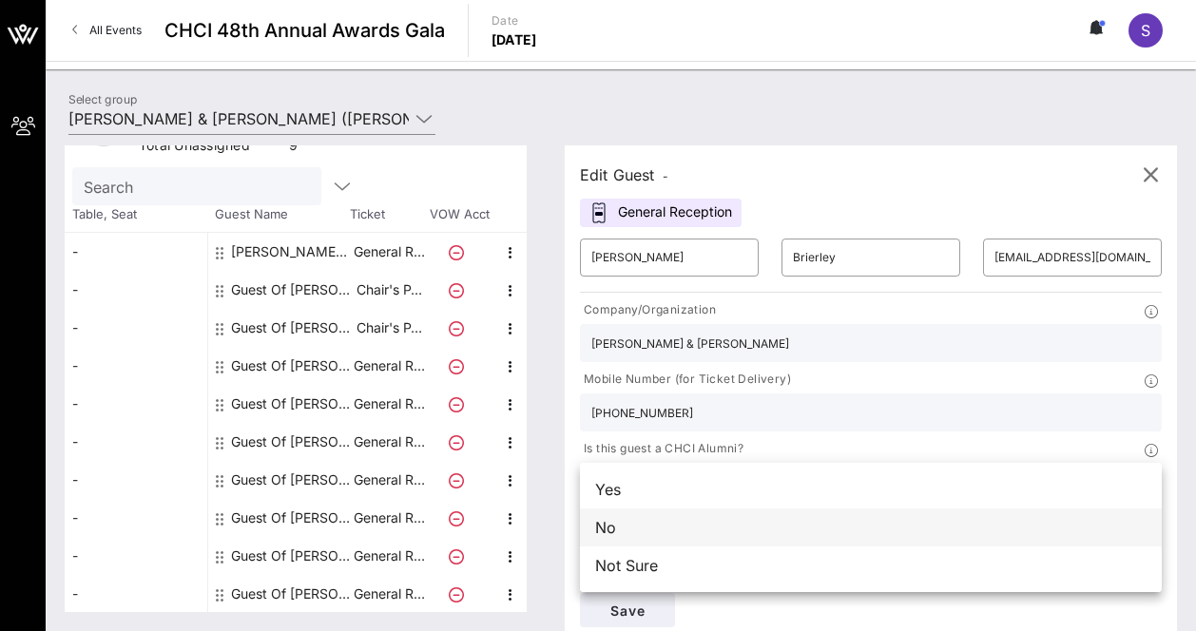
click at [674, 532] on div "No" at bounding box center [871, 528] width 582 height 38
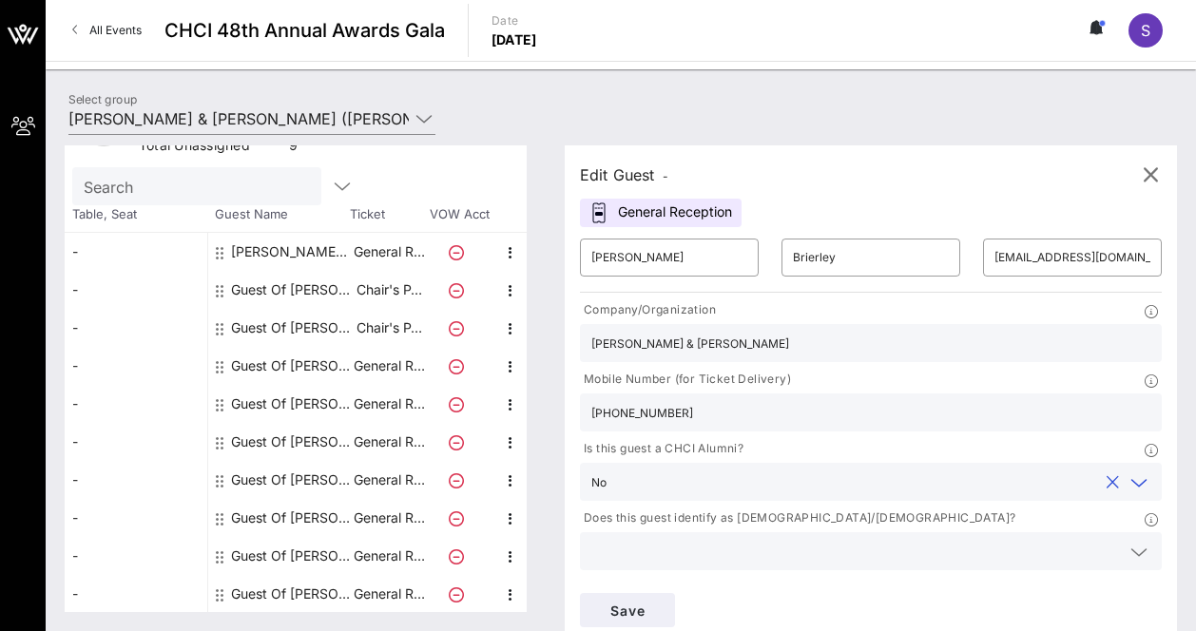
click at [682, 553] on input "text" at bounding box center [855, 551] width 529 height 25
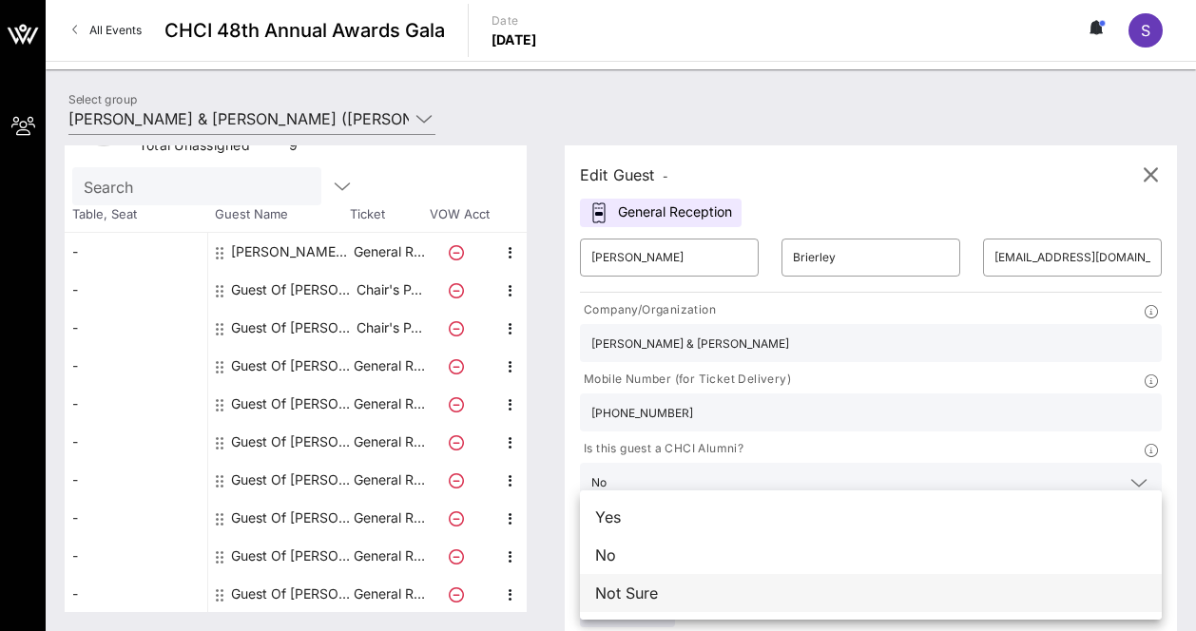
click at [673, 593] on div "Not Sure" at bounding box center [871, 593] width 582 height 38
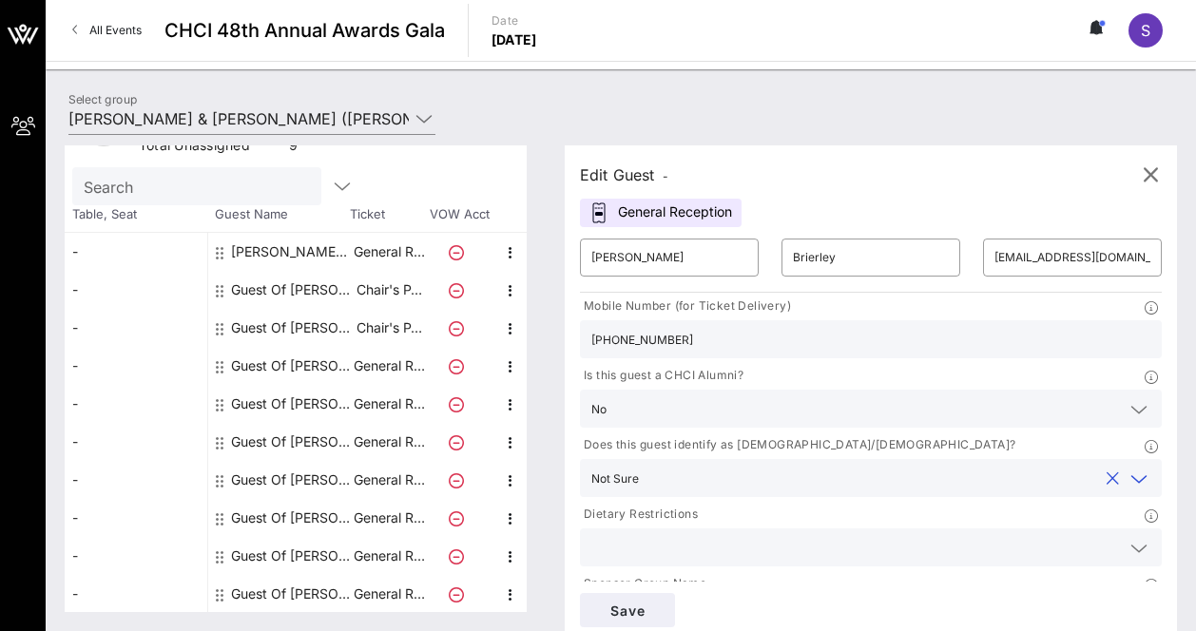
scroll to position [131, 0]
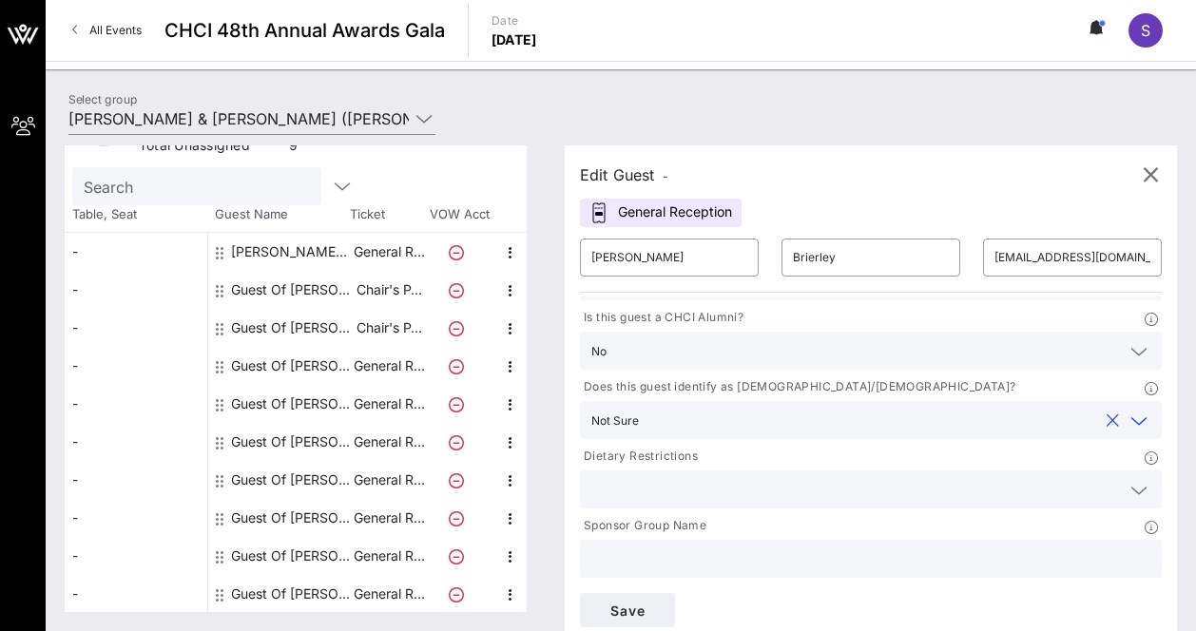
click at [729, 555] on input "text" at bounding box center [870, 559] width 559 height 25
type input "[PERSON_NAME] & [PERSON_NAME]"
click at [642, 608] on span "Save" at bounding box center [627, 611] width 65 height 16
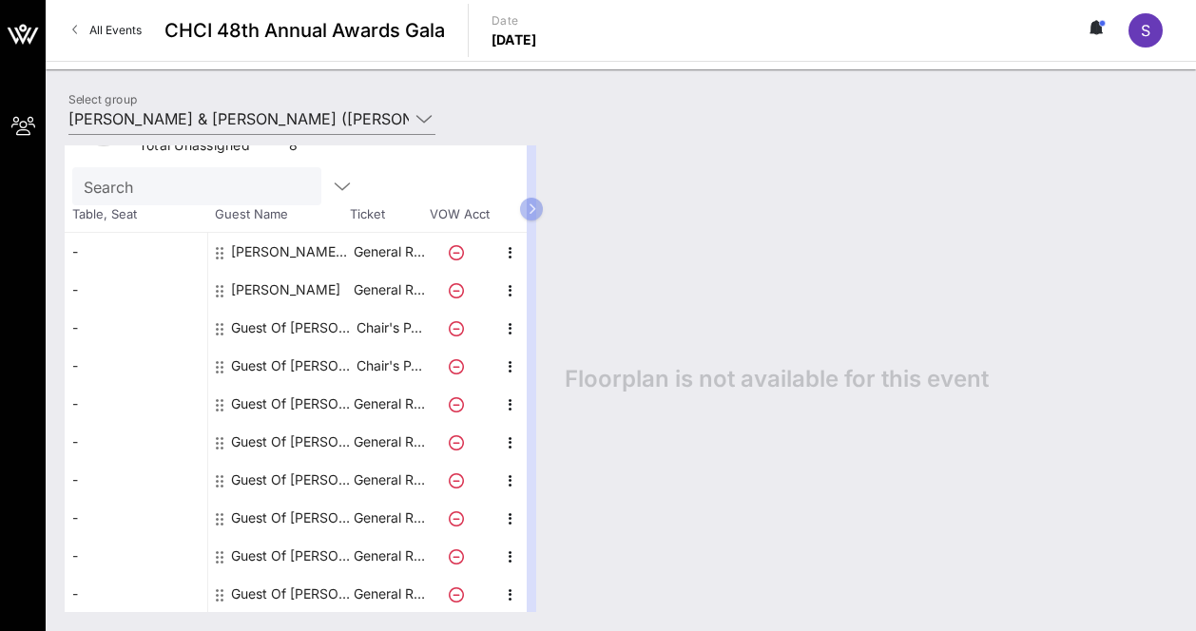
click at [312, 326] on div "Guest Of [PERSON_NAME] & [PERSON_NAME]" at bounding box center [291, 328] width 120 height 38
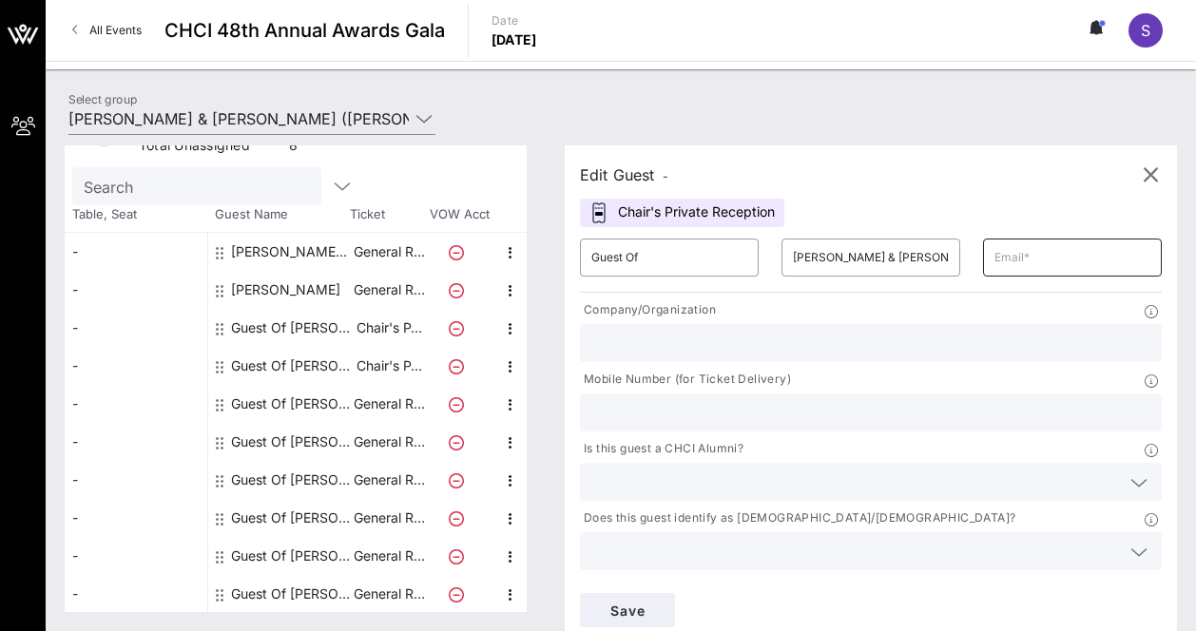
click at [1035, 253] on input "text" at bounding box center [1073, 257] width 156 height 30
paste input "[EMAIL_ADDRESS][DOMAIN_NAME]"
type input "[EMAIL_ADDRESS][DOMAIN_NAME]"
click at [971, 187] on div "Edit Guest -" at bounding box center [871, 175] width 582 height 29
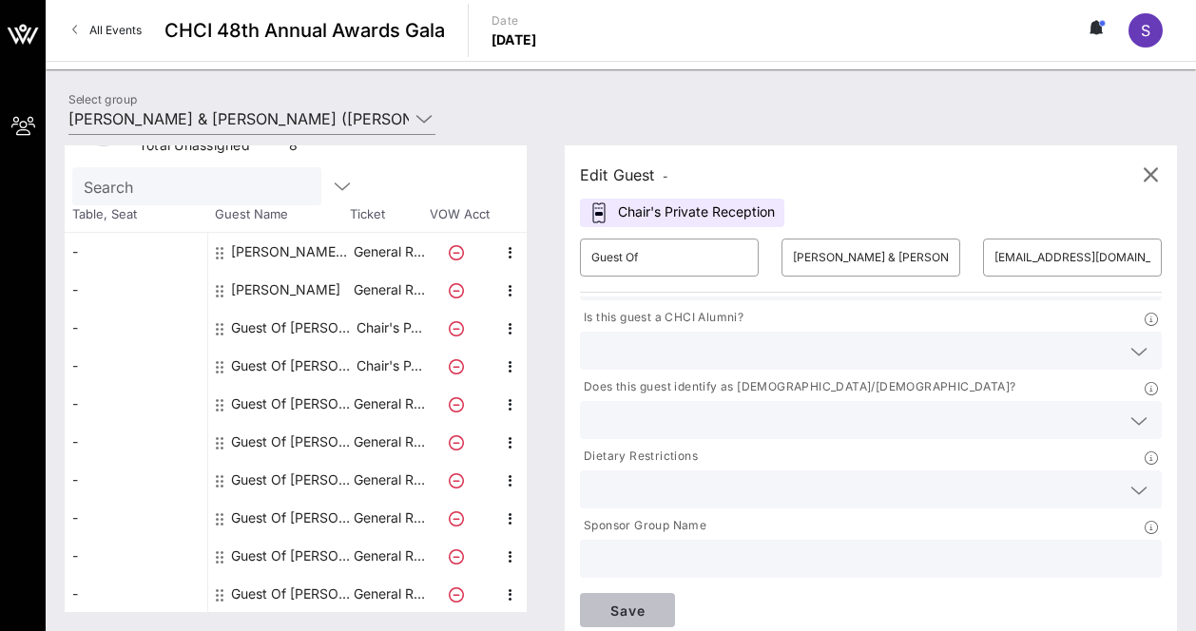
click at [631, 613] on span "Save" at bounding box center [627, 611] width 65 height 16
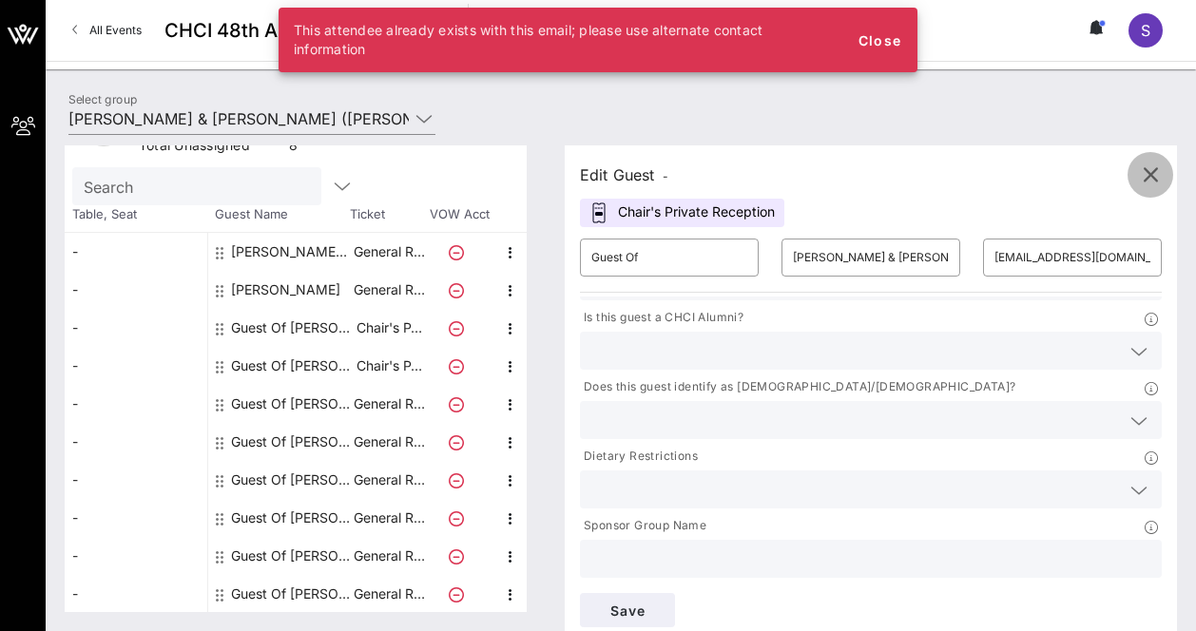
click at [1148, 178] on icon "button" at bounding box center [1150, 175] width 23 height 23
